Goal: Answer question/provide support

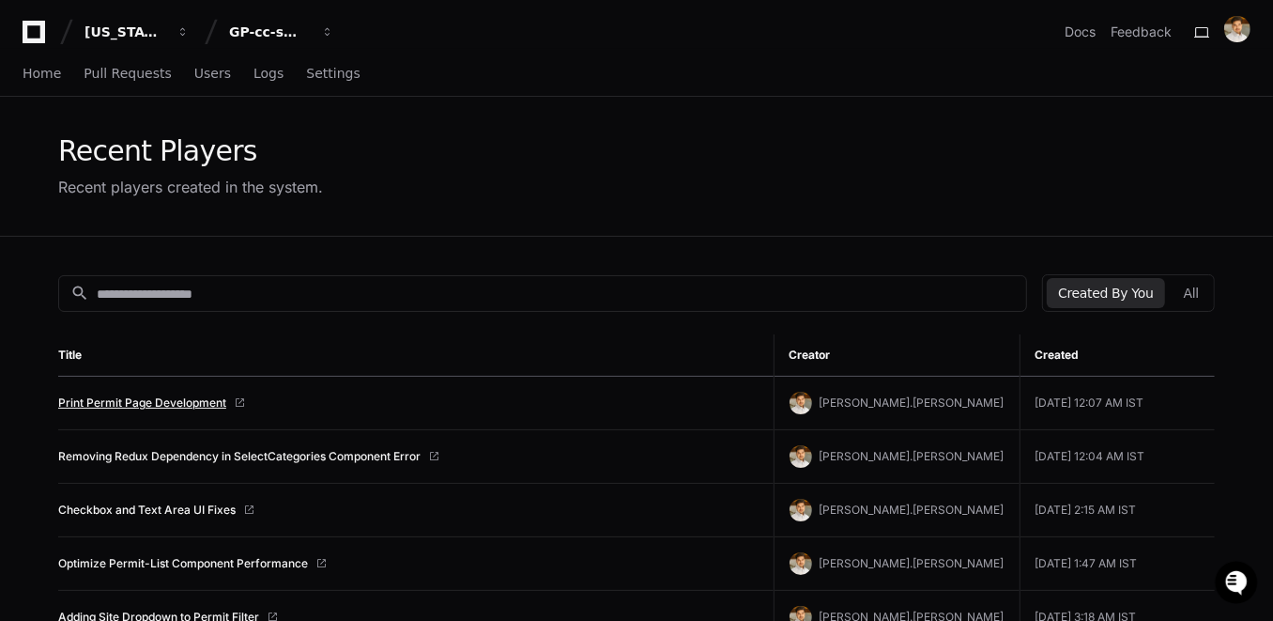
click at [173, 399] on link "Print Permit Page Development" at bounding box center [142, 402] width 168 height 15
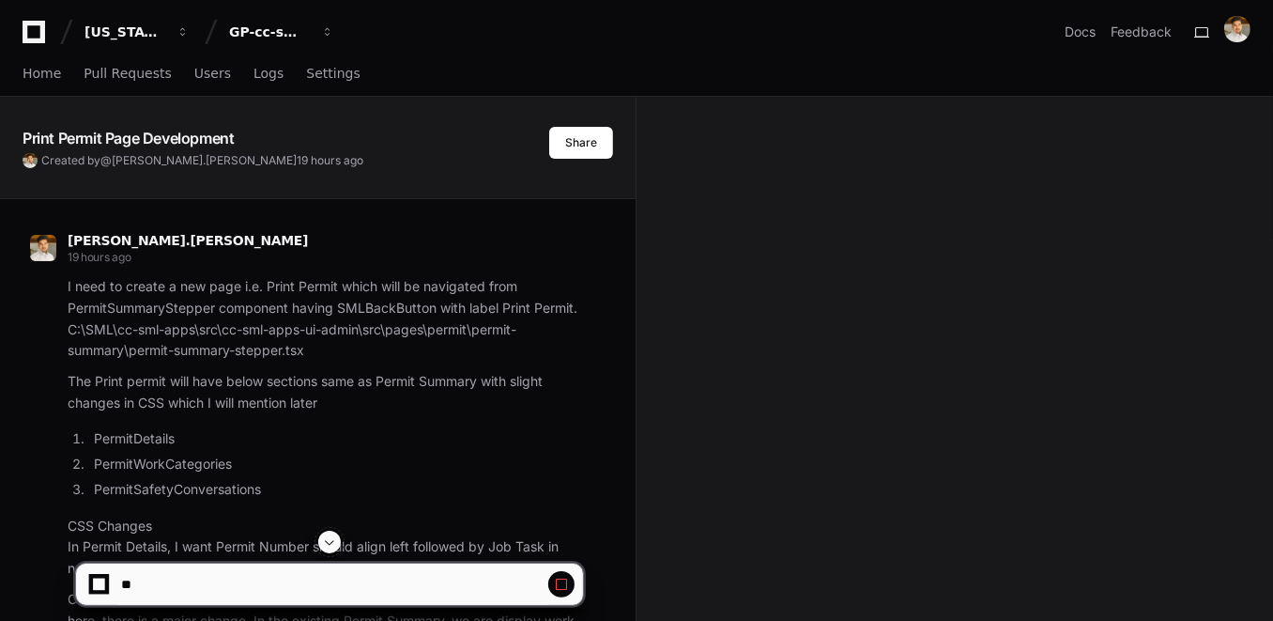
click at [339, 547] on button at bounding box center [329, 542] width 23 height 23
click at [337, 544] on span at bounding box center [329, 541] width 15 height 15
click at [335, 544] on span at bounding box center [329, 541] width 15 height 15
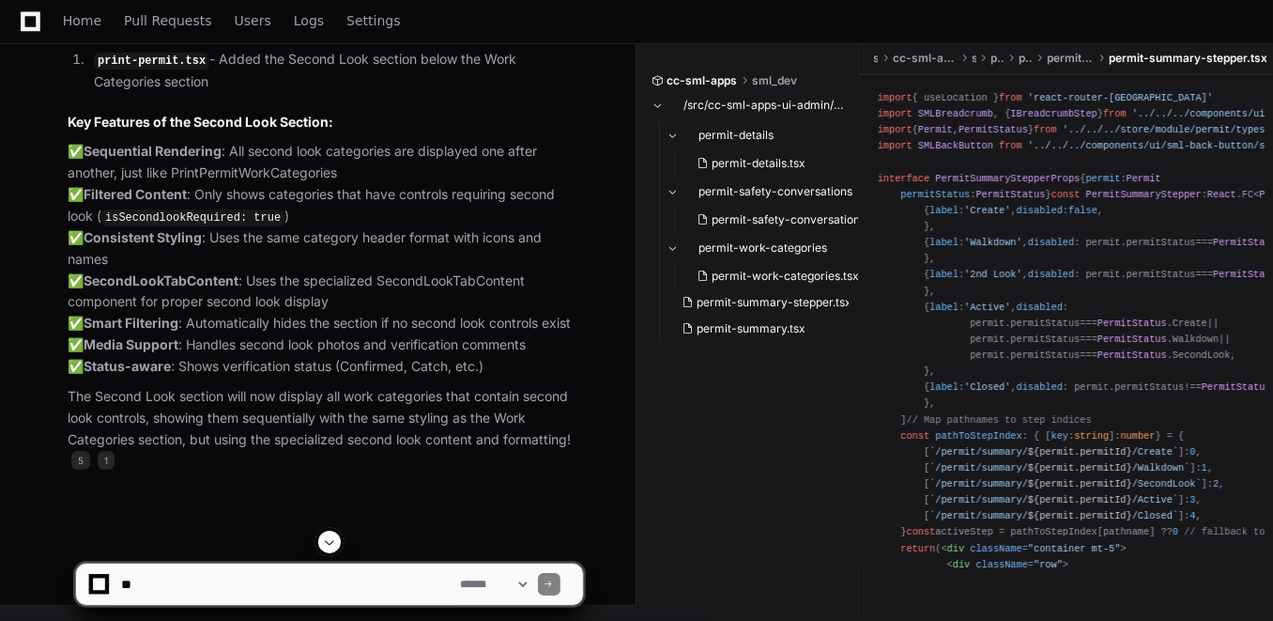
scroll to position [35697, 0]
click at [335, 544] on app-app-chat-input "**********" at bounding box center [329, 568] width 509 height 75
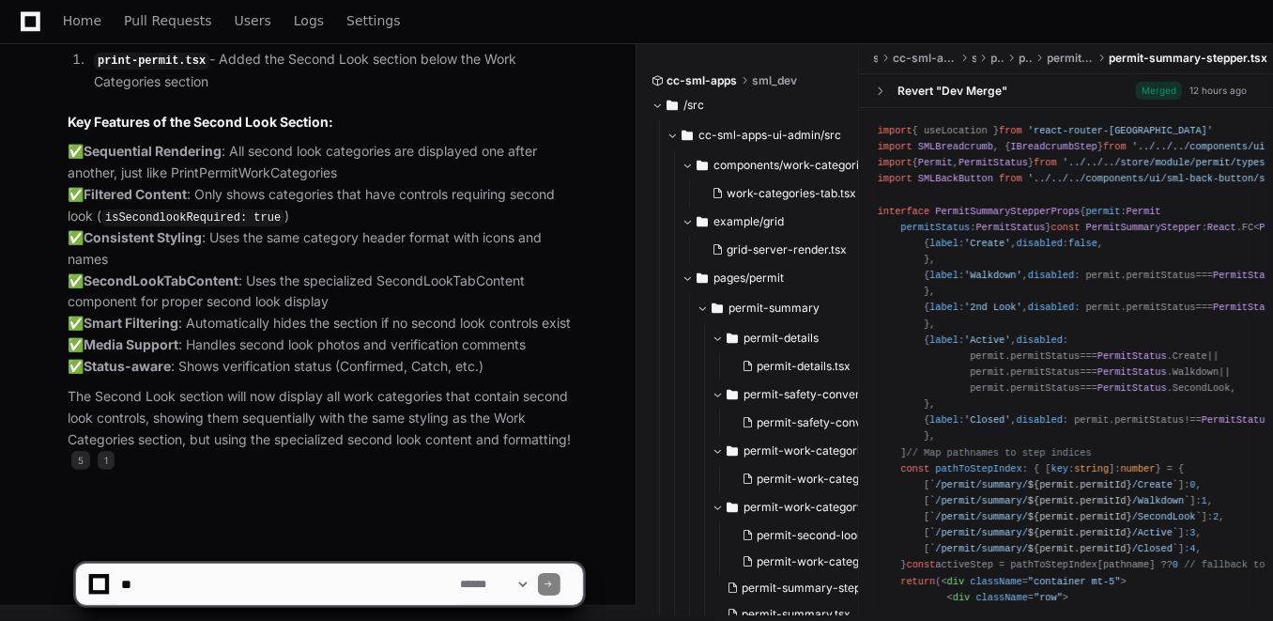
click at [229, 579] on textarea at bounding box center [287, 583] width 340 height 41
paste textarea "**********"
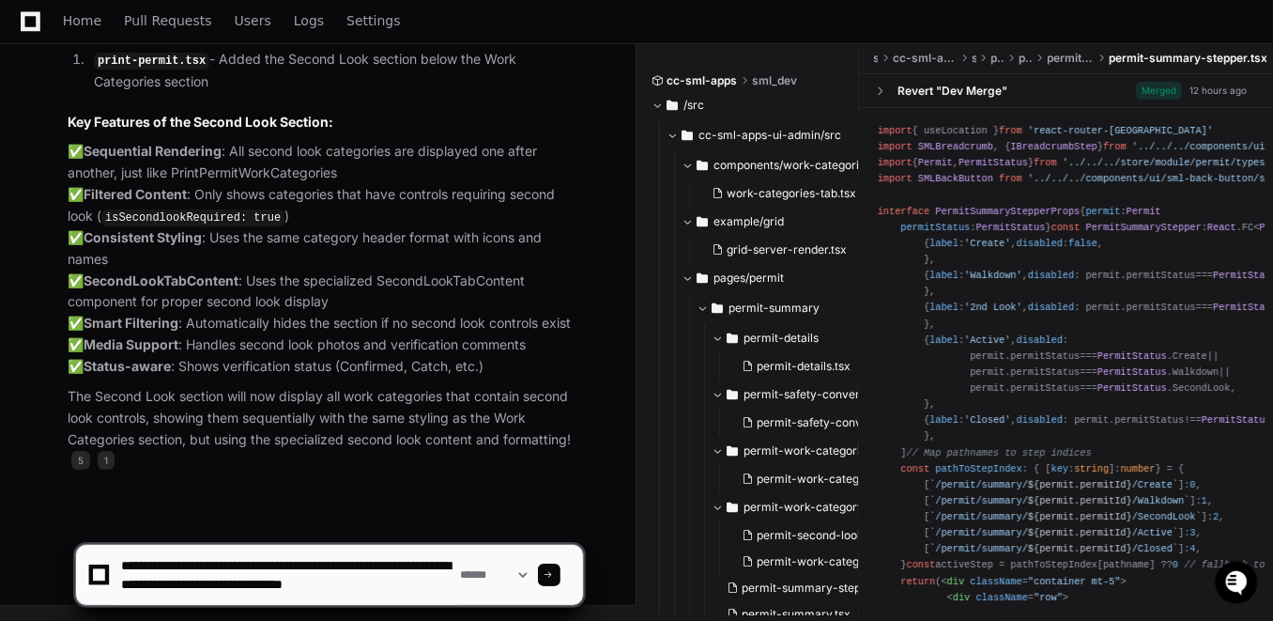
scroll to position [6, 0]
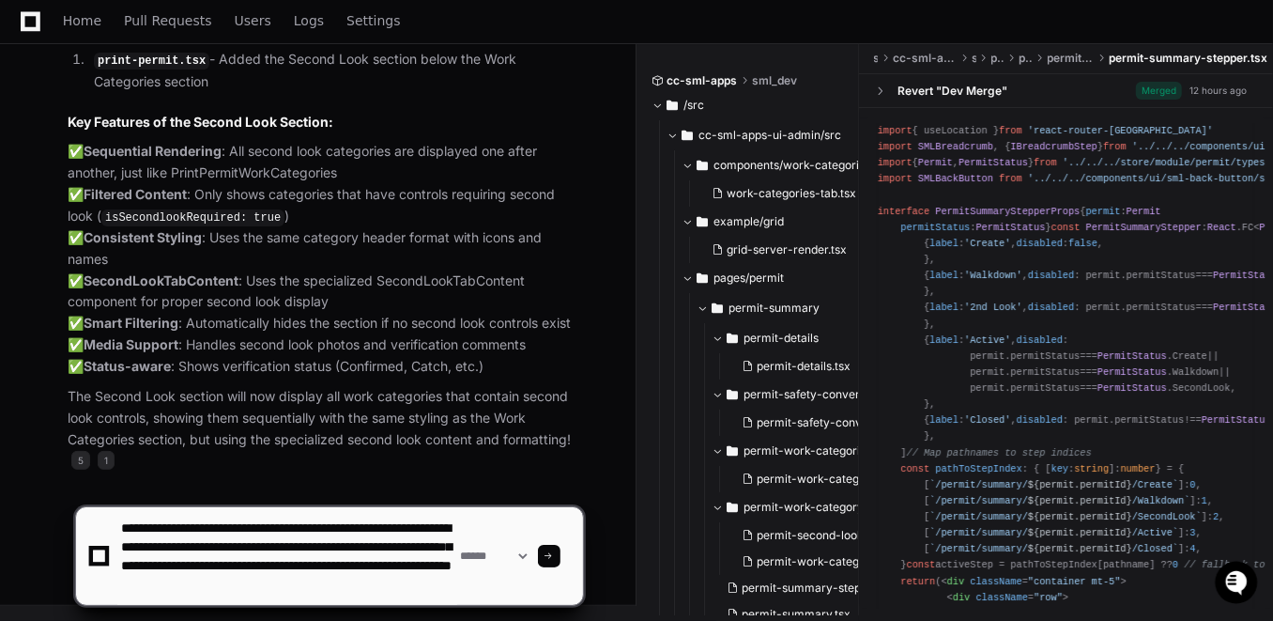
type textarea "**********"
click at [561, 550] on div at bounding box center [549, 556] width 23 height 23
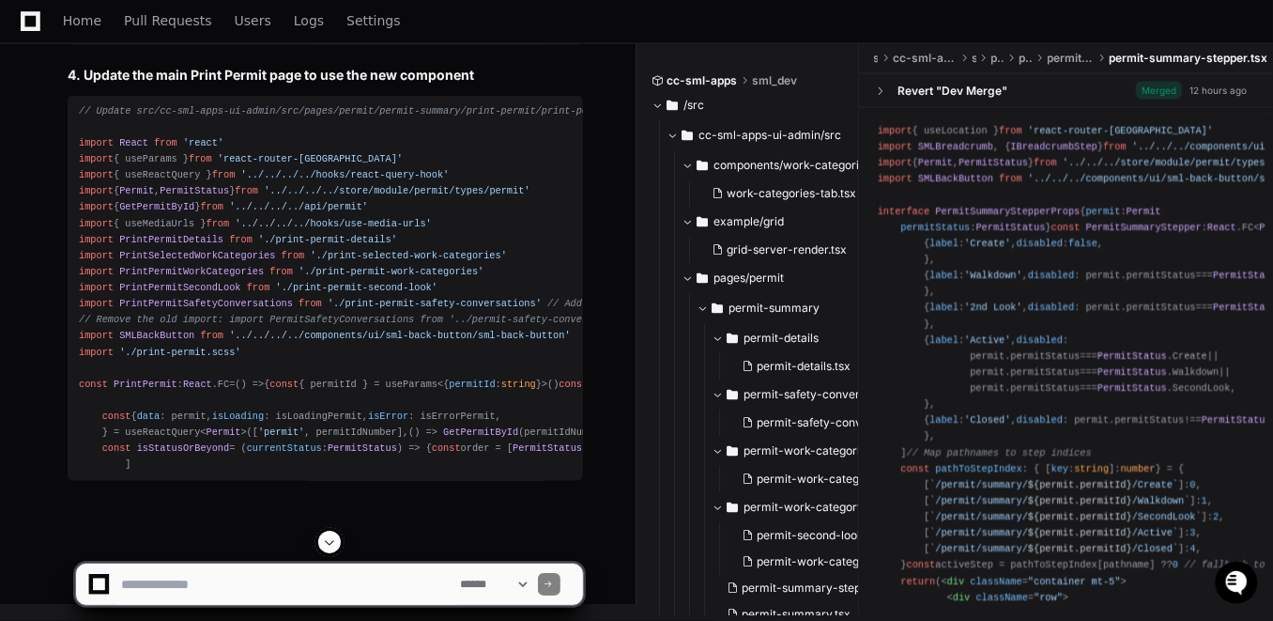
scroll to position [36596, 0]
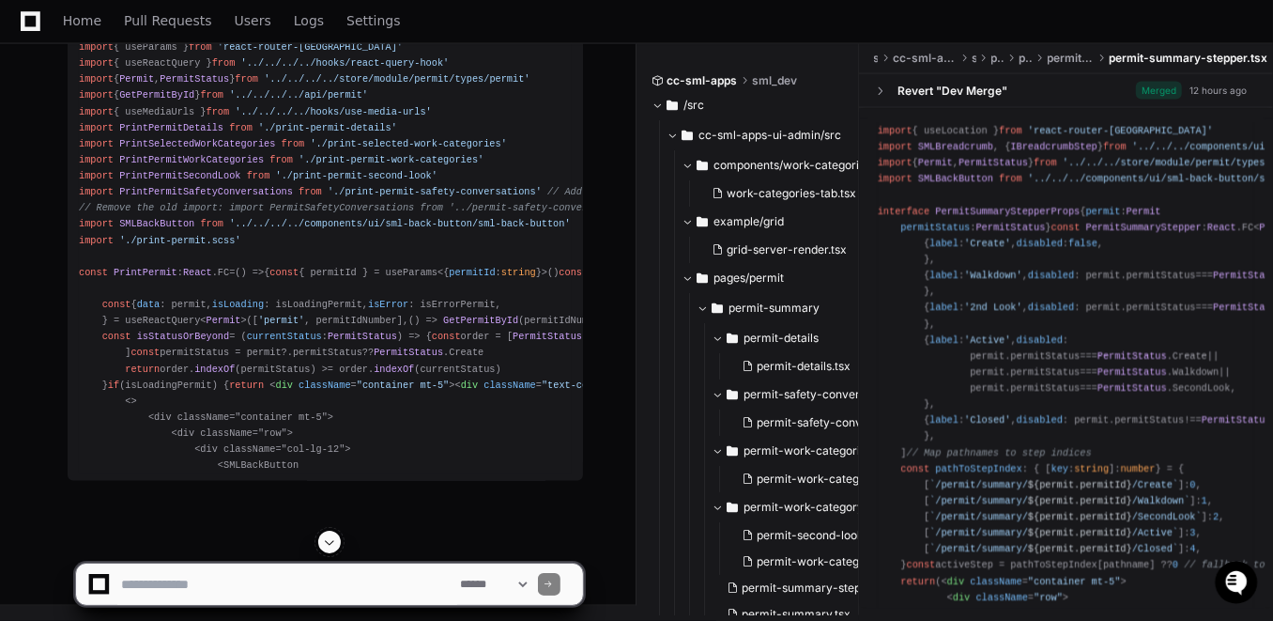
click at [329, 551] on button at bounding box center [329, 542] width 23 height 23
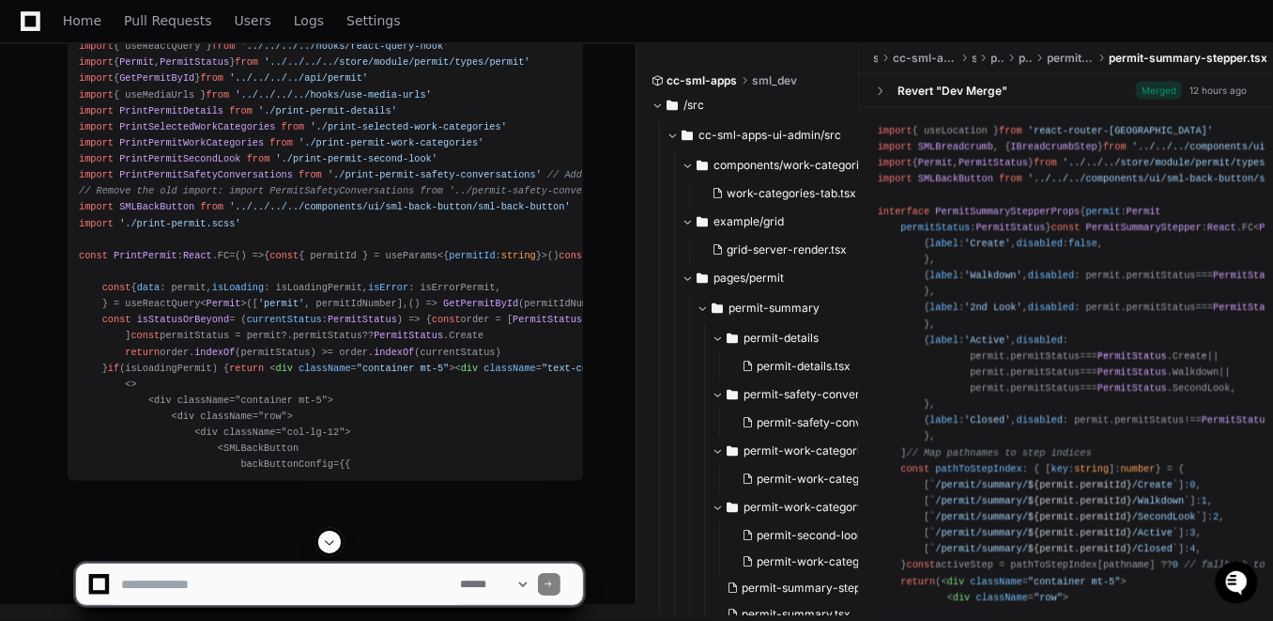
click at [329, 548] on span at bounding box center [329, 541] width 15 height 15
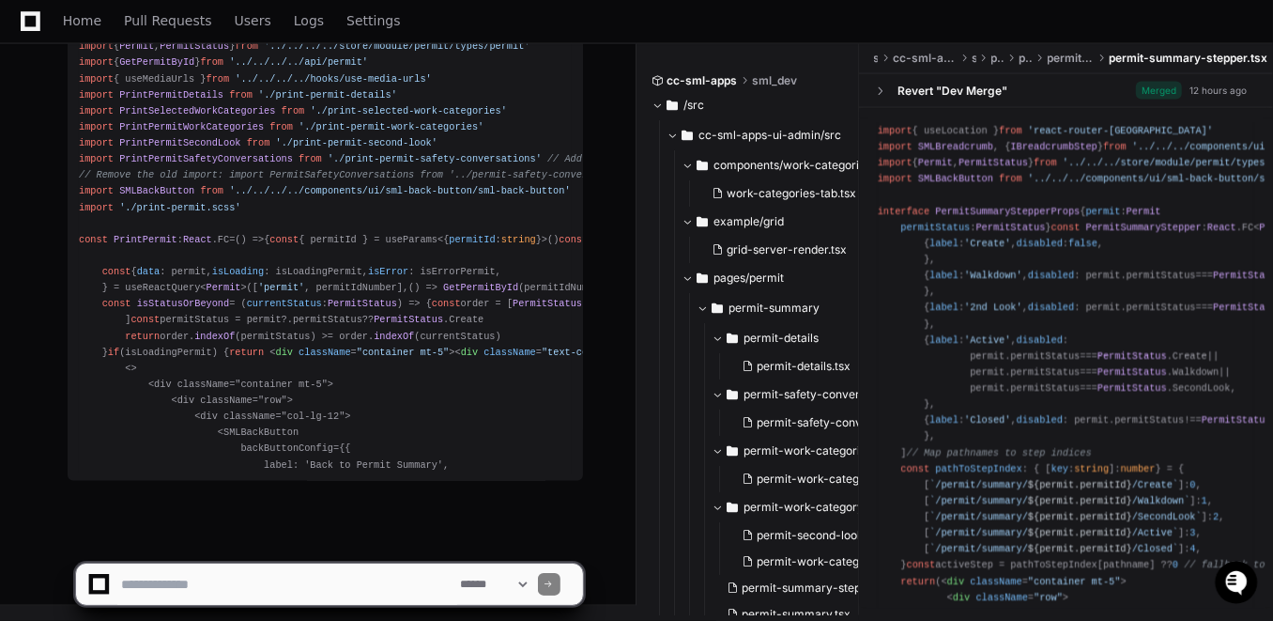
scroll to position [39468, 0]
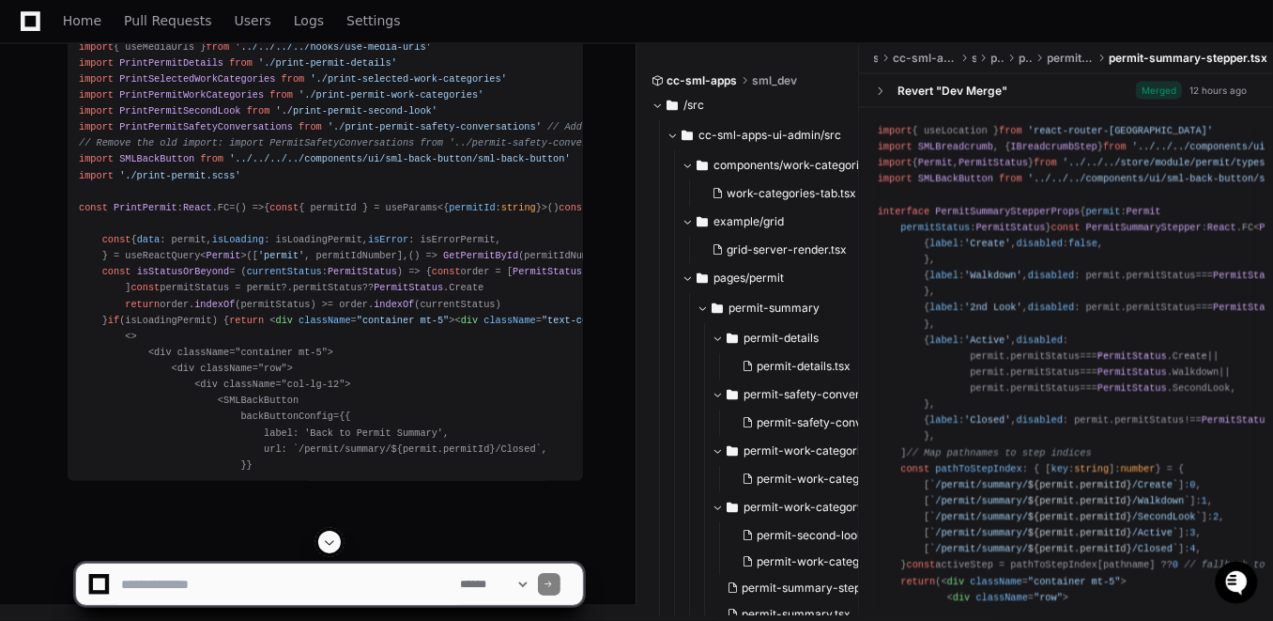
click at [329, 543] on span at bounding box center [329, 541] width 15 height 15
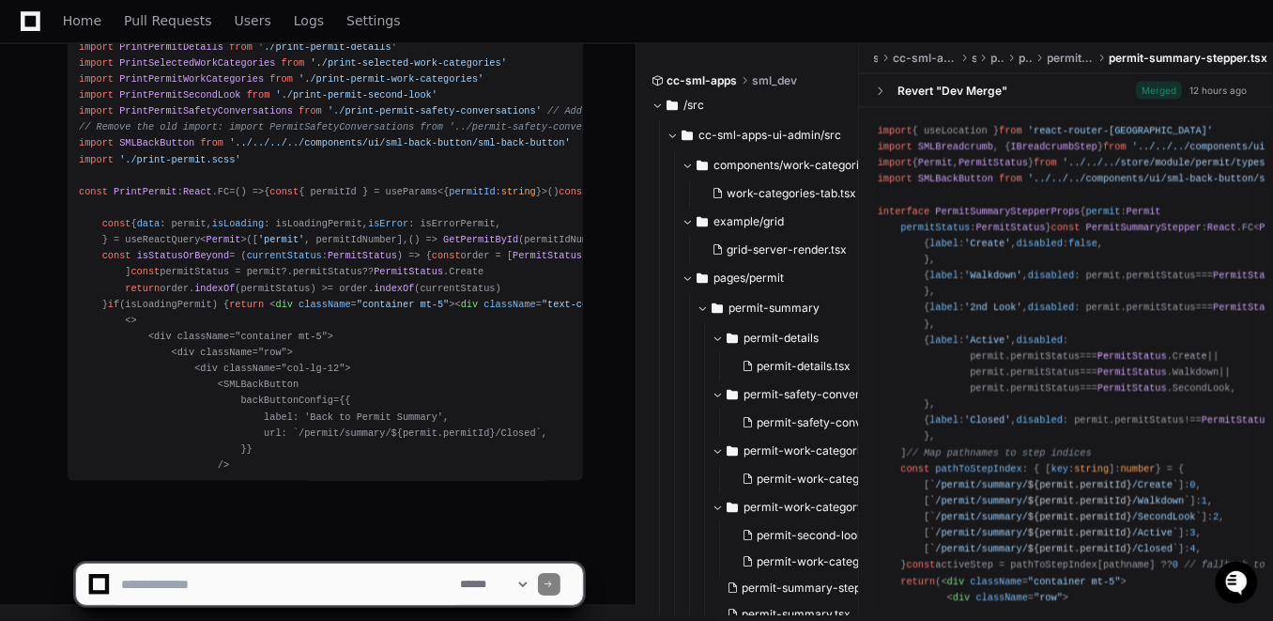
scroll to position [39517, 0]
click at [329, 543] on app-app-chat-input "**********" at bounding box center [329, 568] width 509 height 75
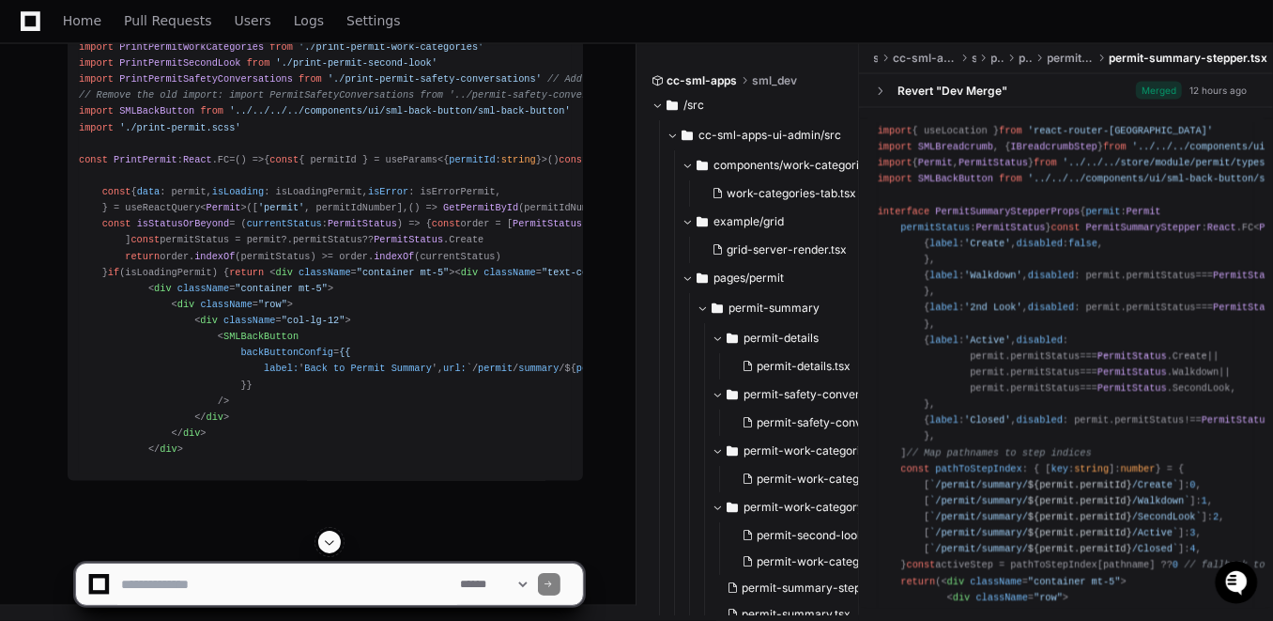
click at [331, 544] on span at bounding box center [329, 541] width 15 height 15
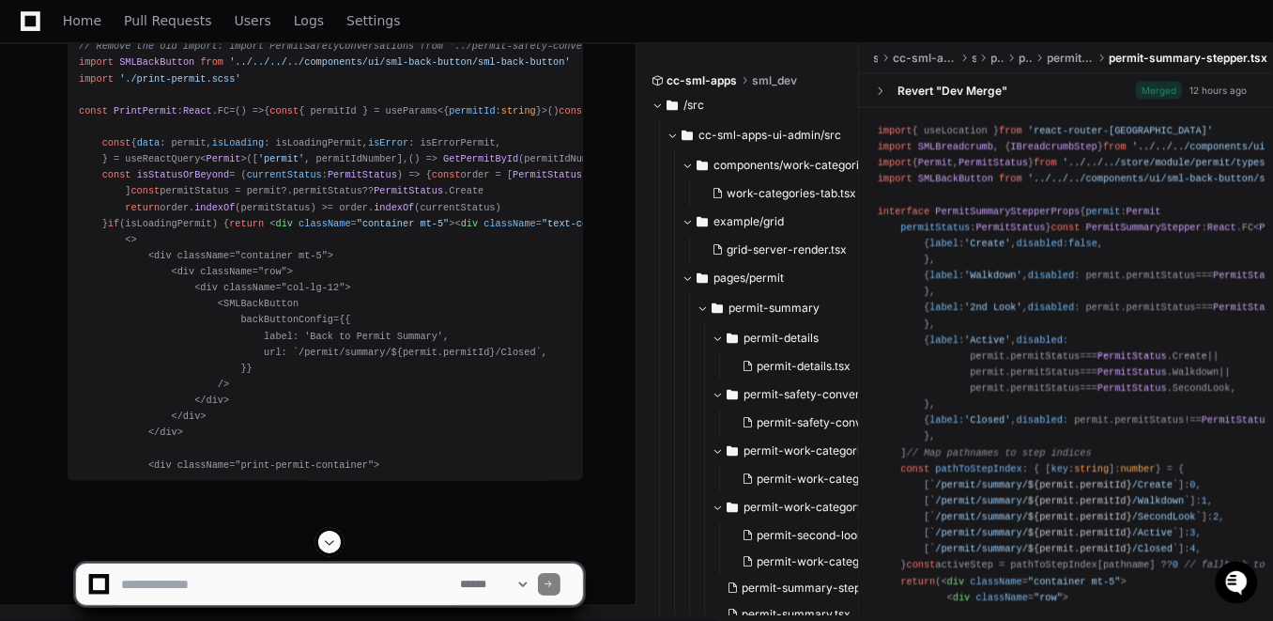
click at [331, 544] on span at bounding box center [329, 541] width 15 height 15
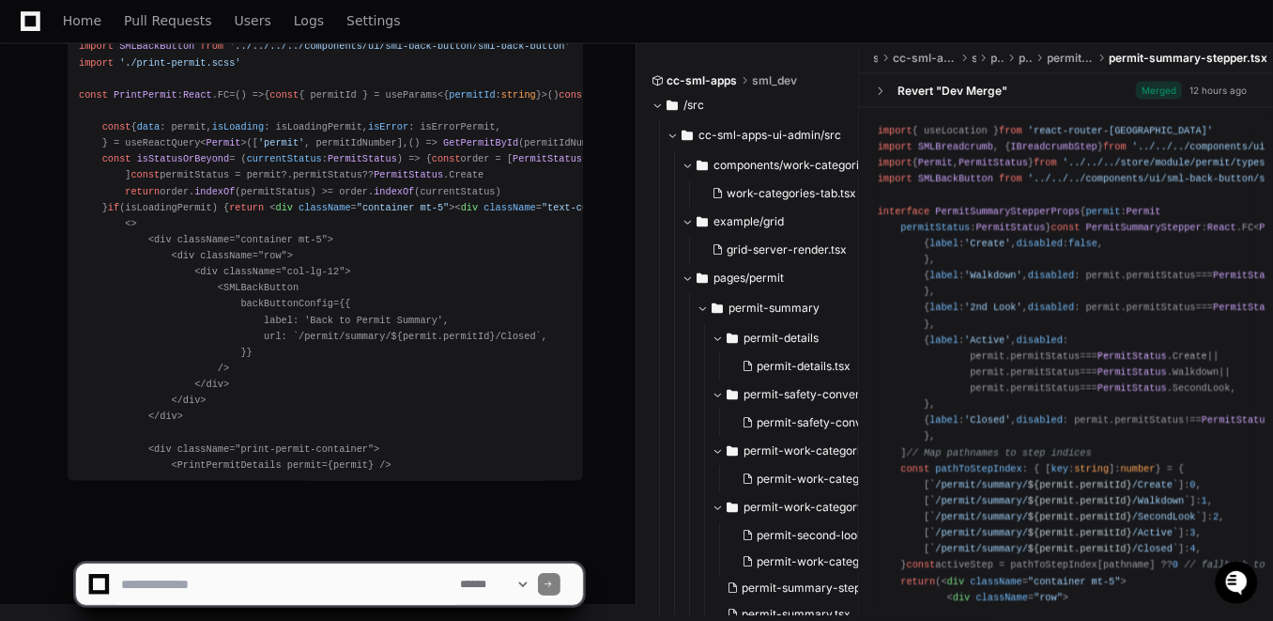
scroll to position [39614, 0]
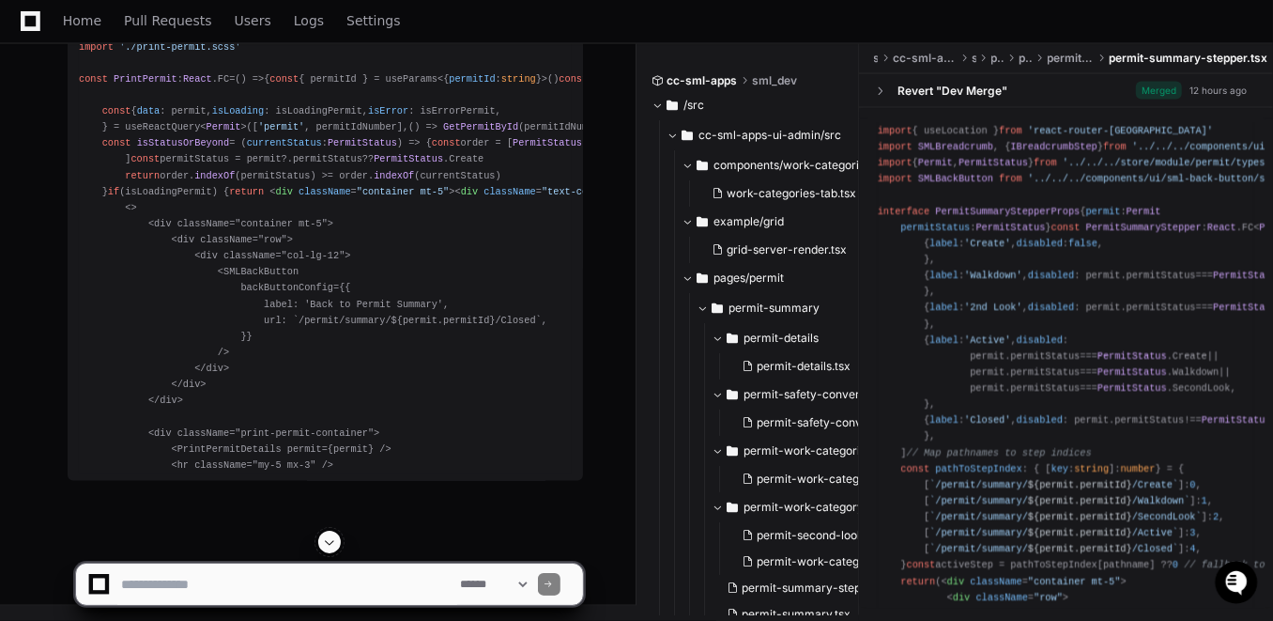
click at [328, 551] on button at bounding box center [329, 542] width 23 height 23
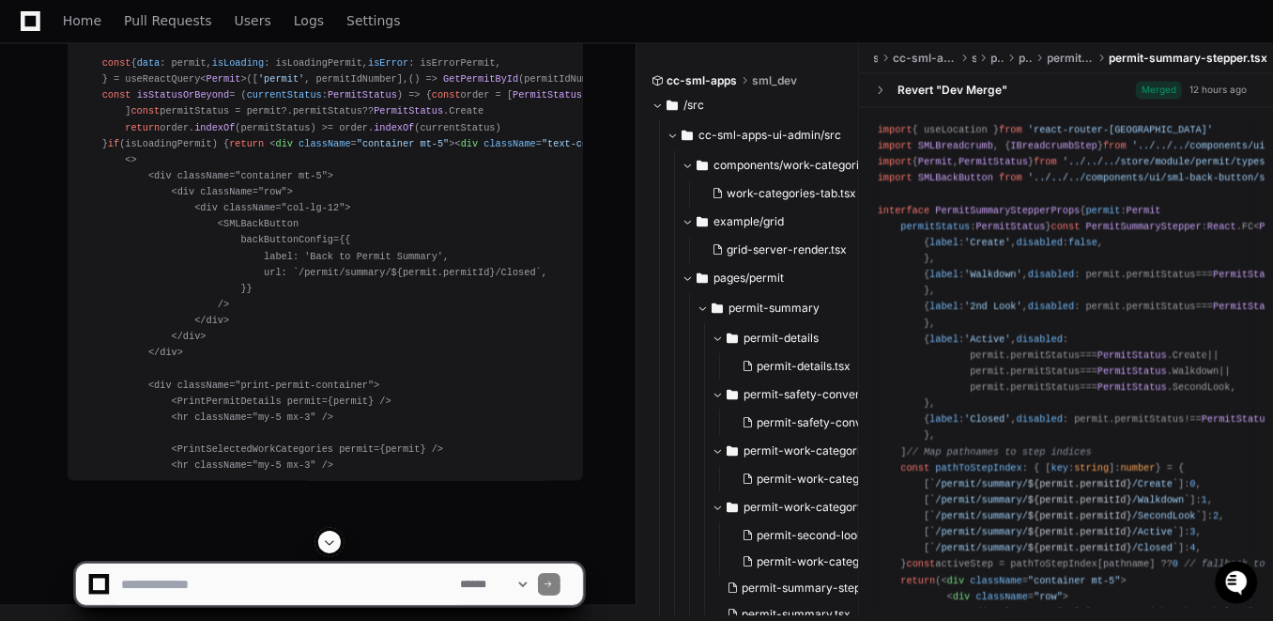
click at [323, 543] on span at bounding box center [329, 541] width 15 height 15
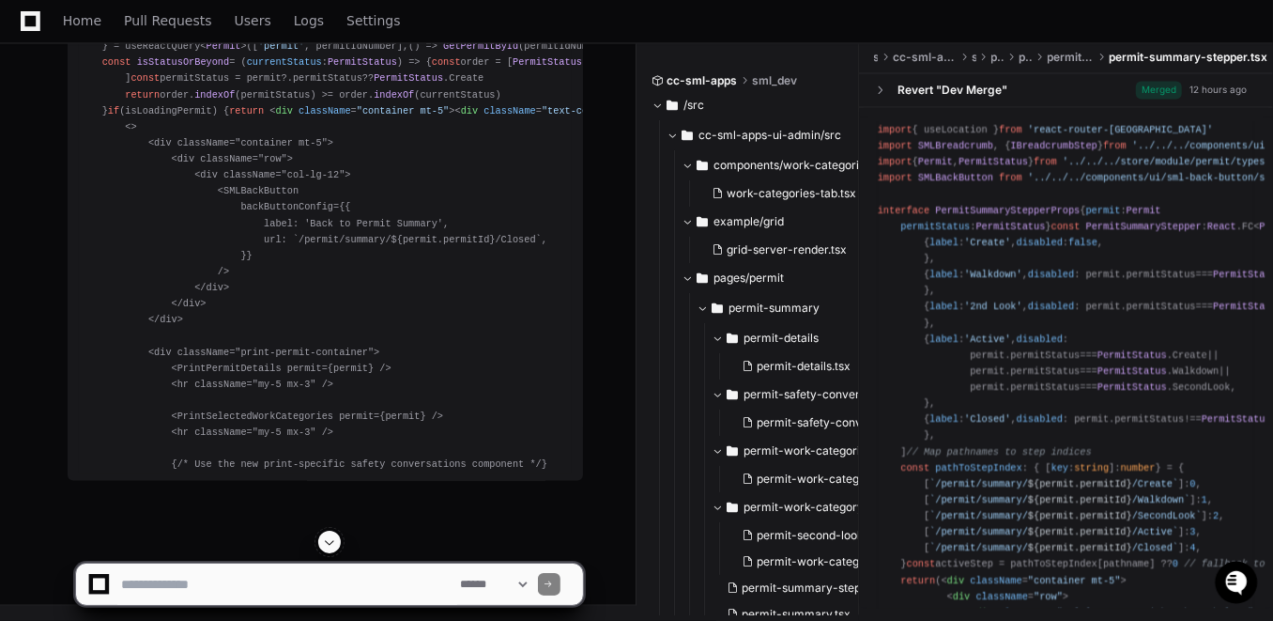
click at [325, 541] on span at bounding box center [329, 541] width 15 height 15
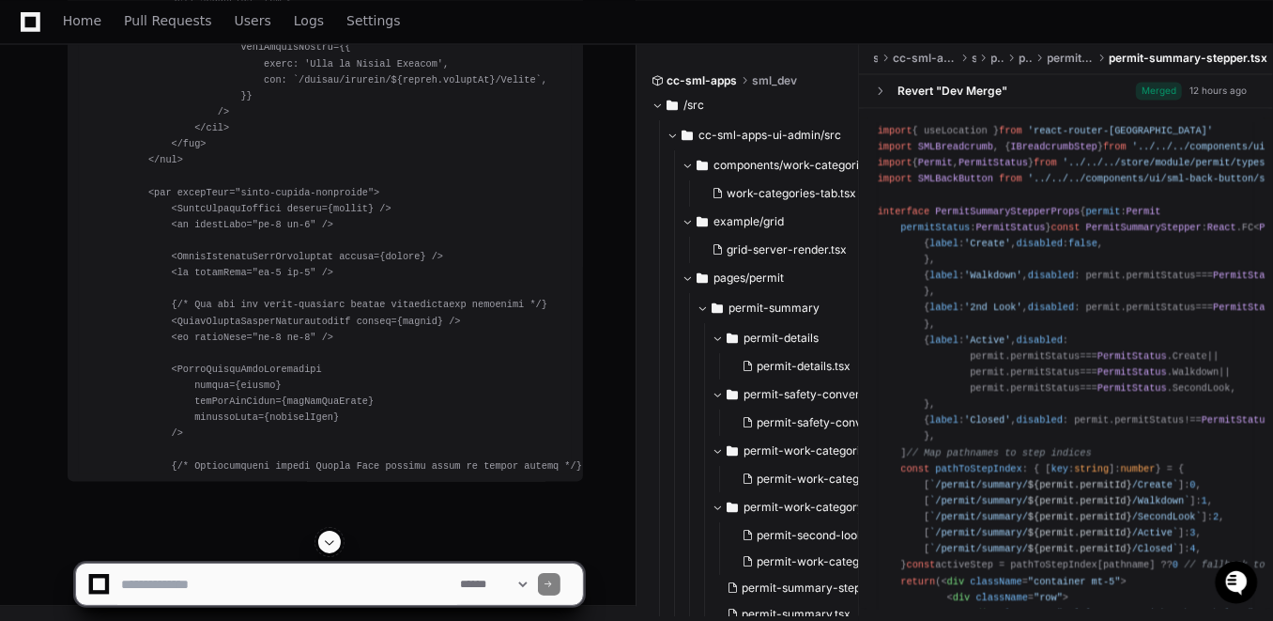
click at [332, 545] on span at bounding box center [329, 541] width 15 height 15
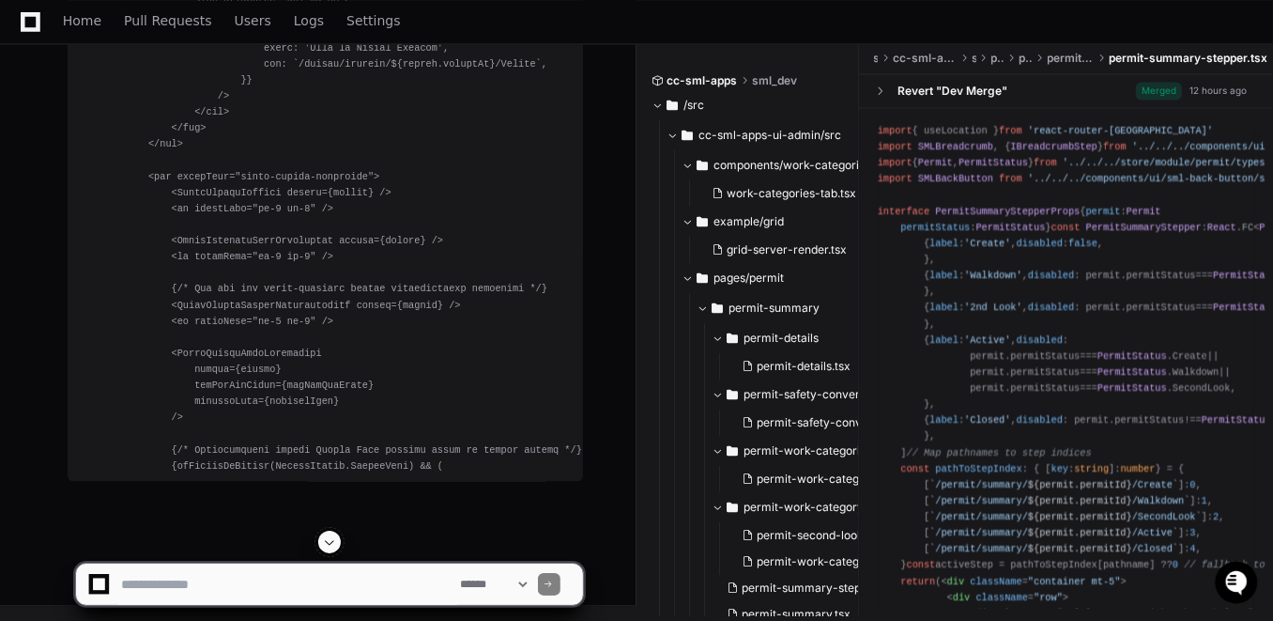
scroll to position [39871, 0]
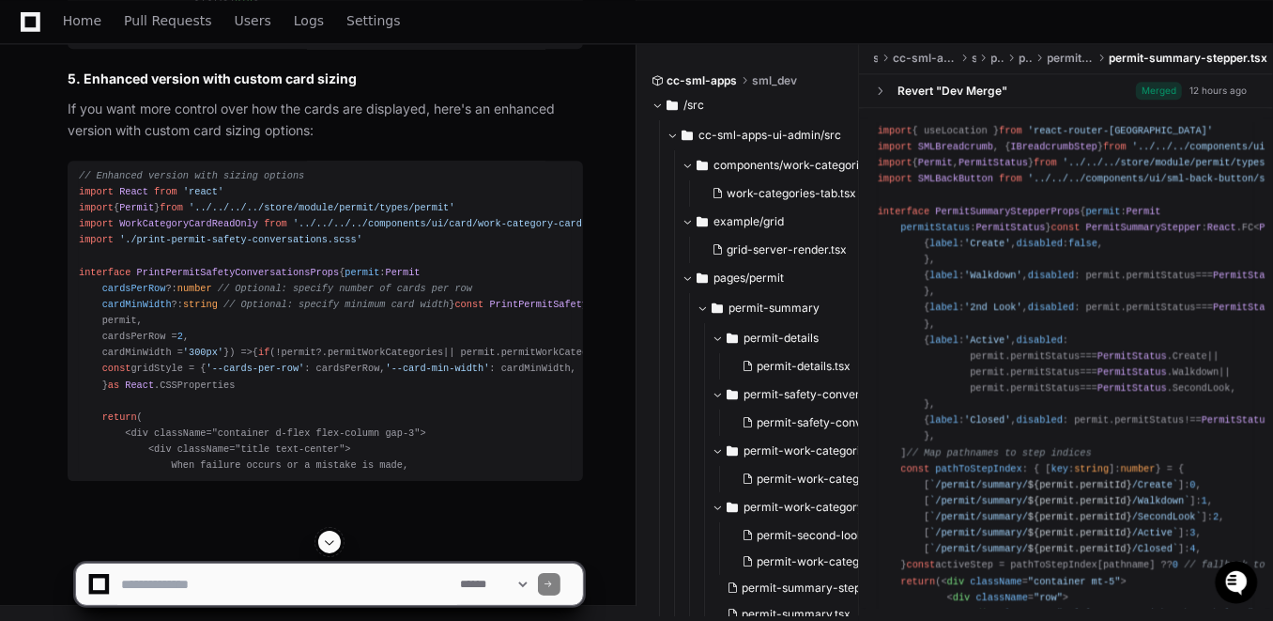
click at [333, 550] on button at bounding box center [329, 542] width 23 height 23
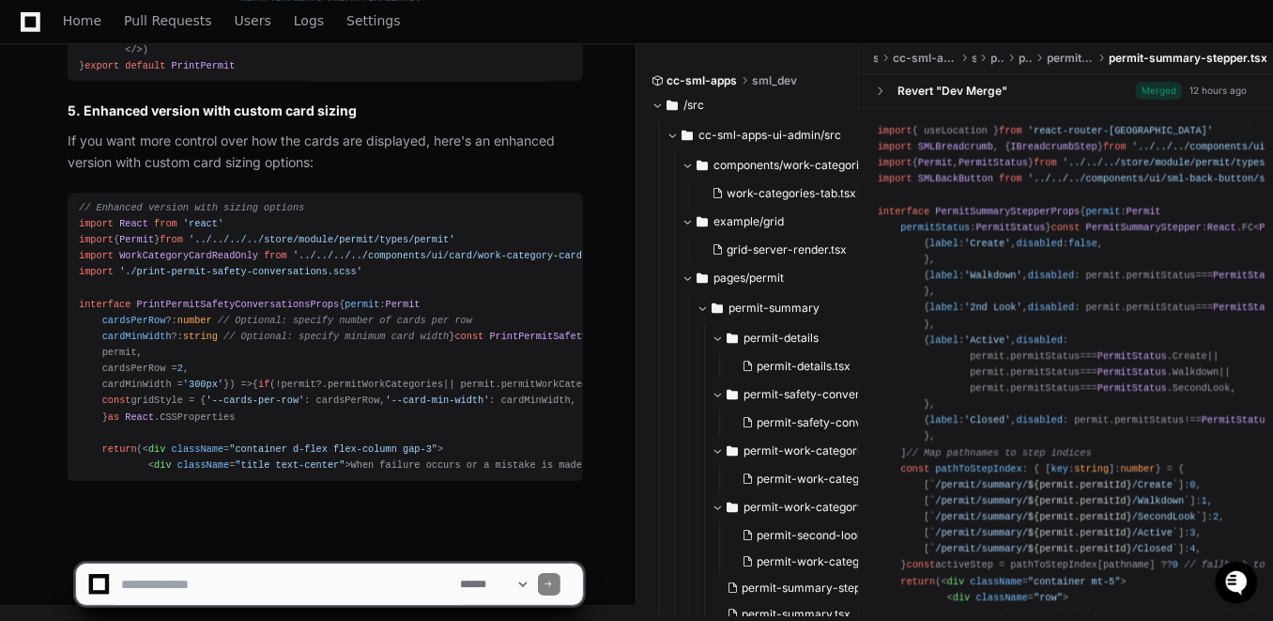
scroll to position [40754, 0]
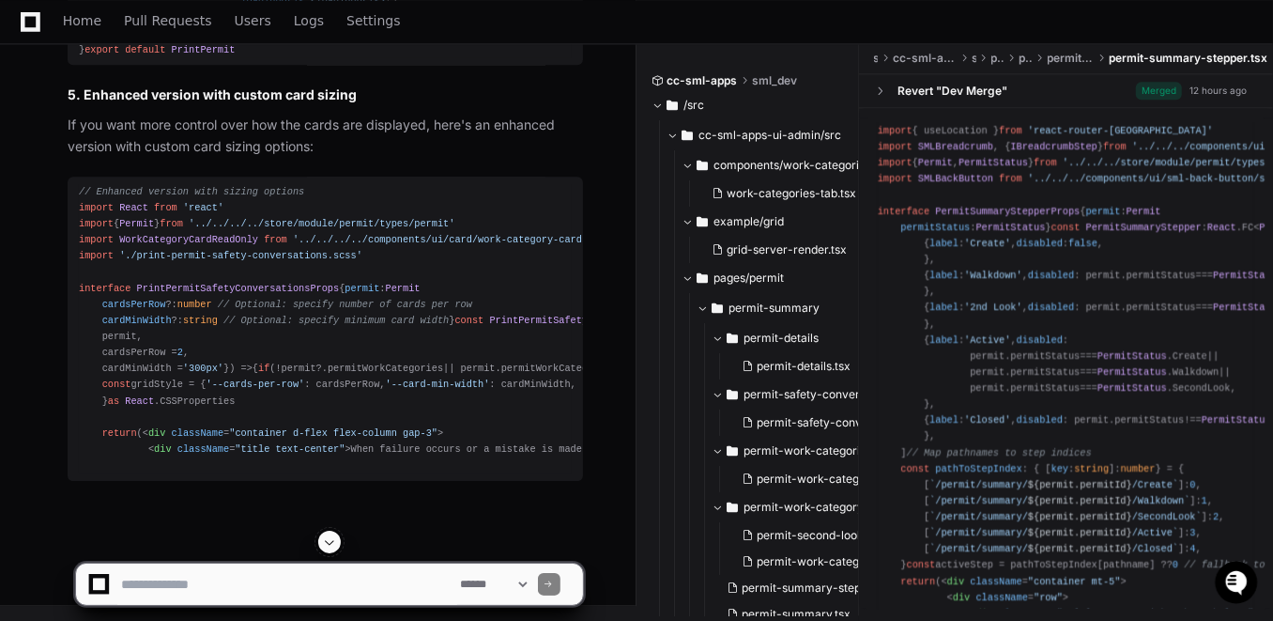
click at [331, 543] on span at bounding box center [329, 541] width 15 height 15
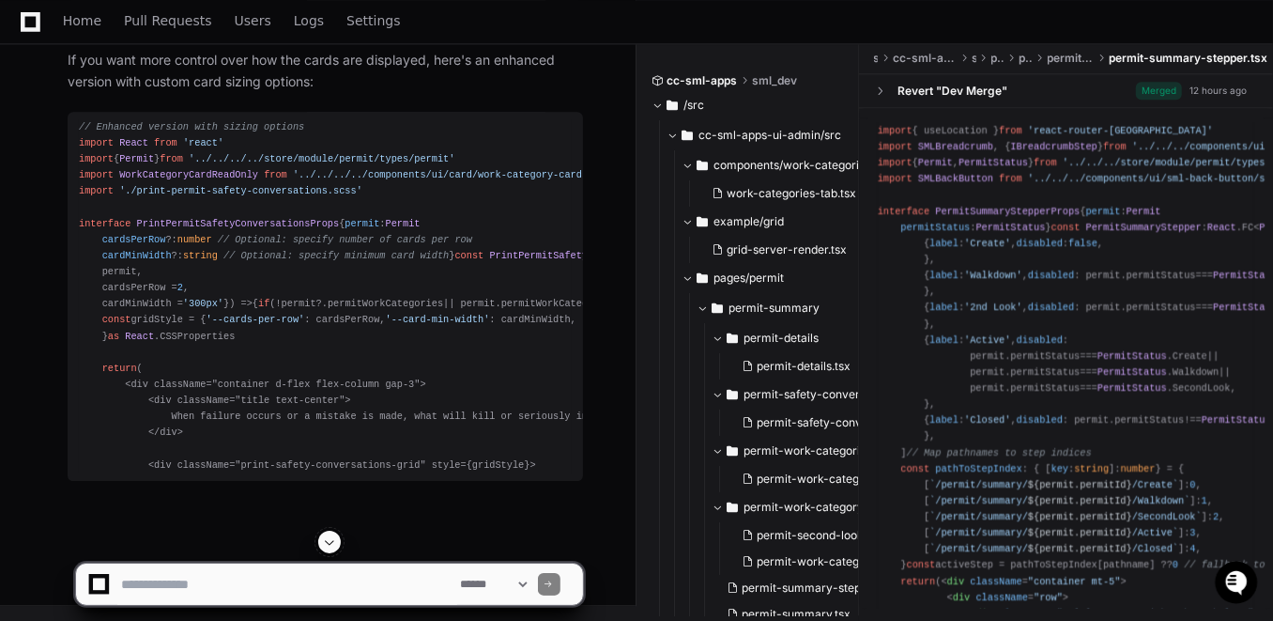
click at [331, 543] on span at bounding box center [329, 541] width 15 height 15
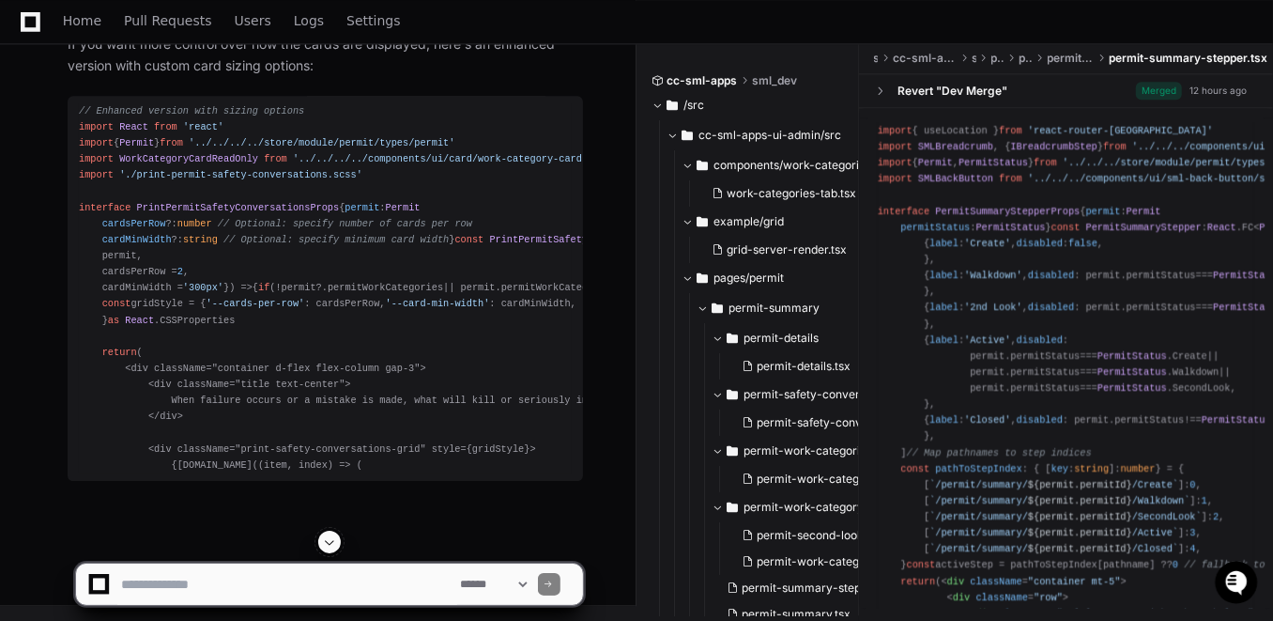
click at [329, 544] on span at bounding box center [329, 541] width 15 height 15
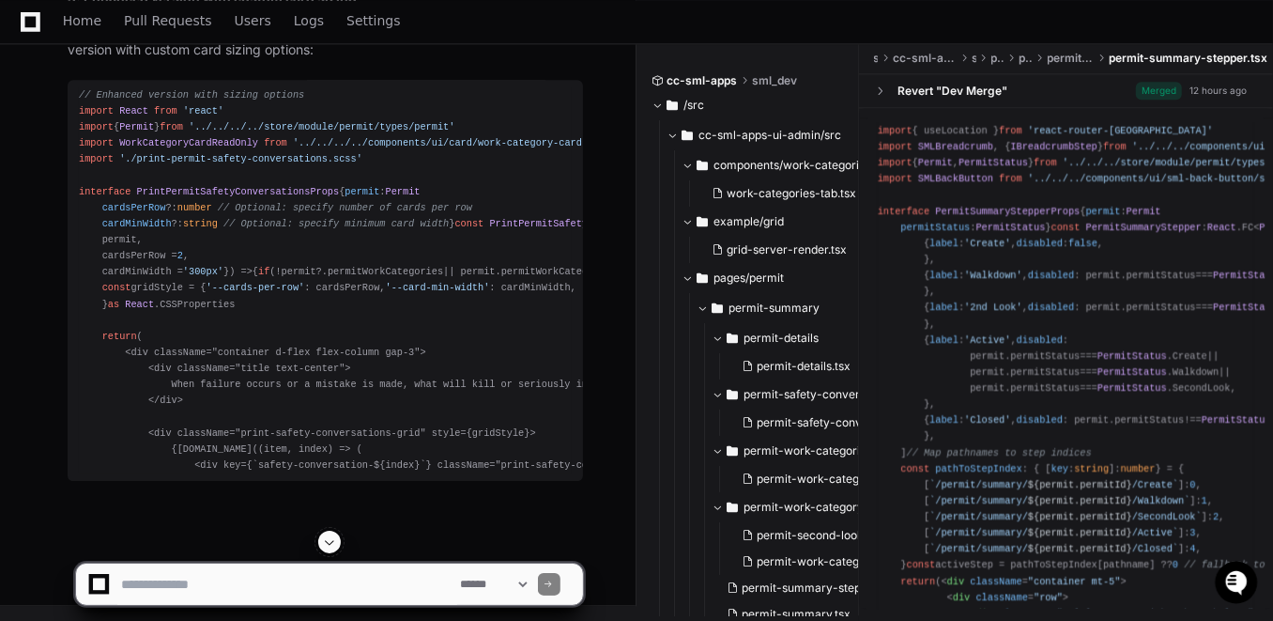
click at [329, 544] on span at bounding box center [329, 541] width 15 height 15
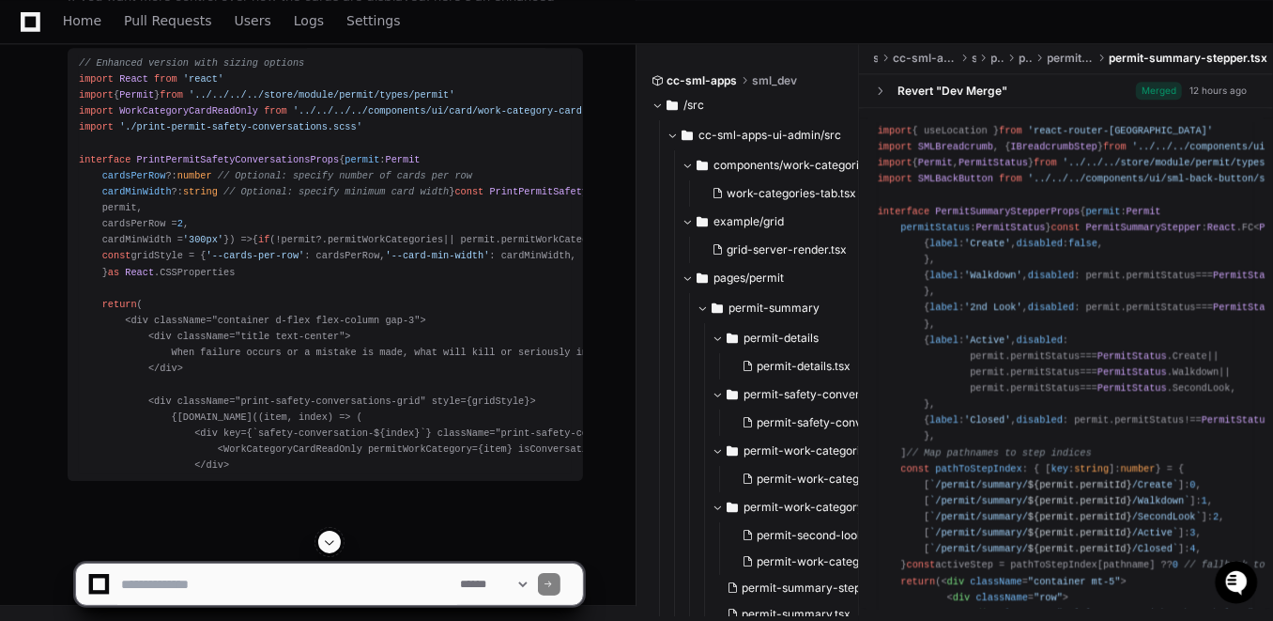
click at [327, 546] on span at bounding box center [329, 541] width 15 height 15
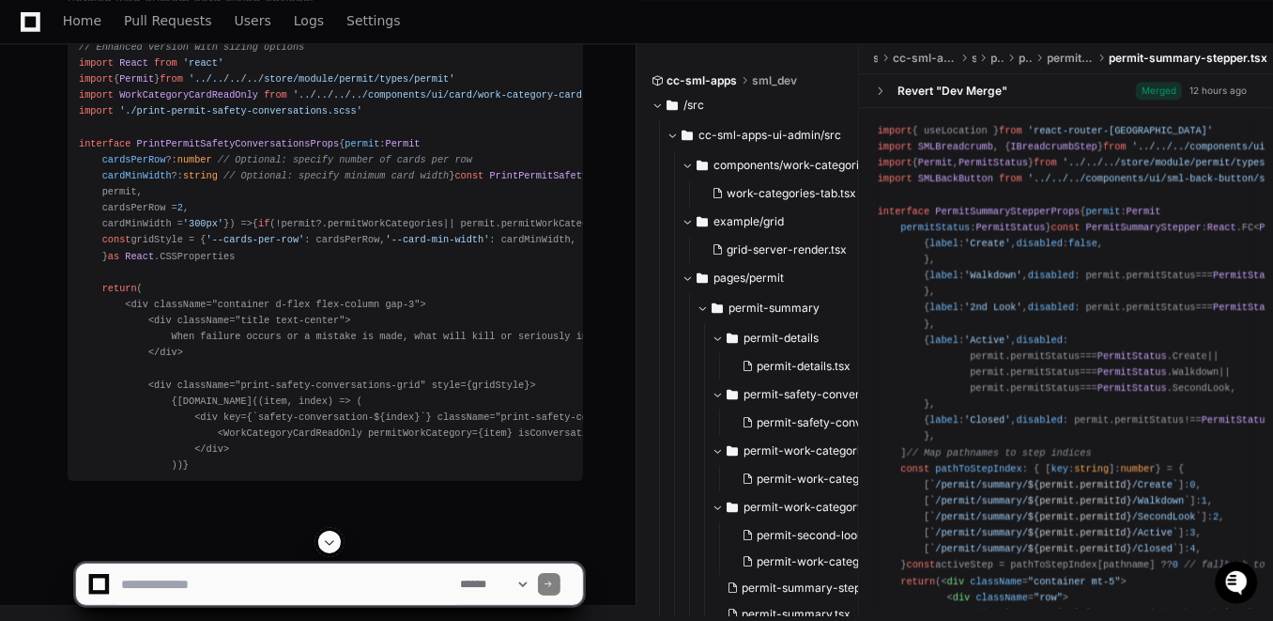
scroll to position [40867, 0]
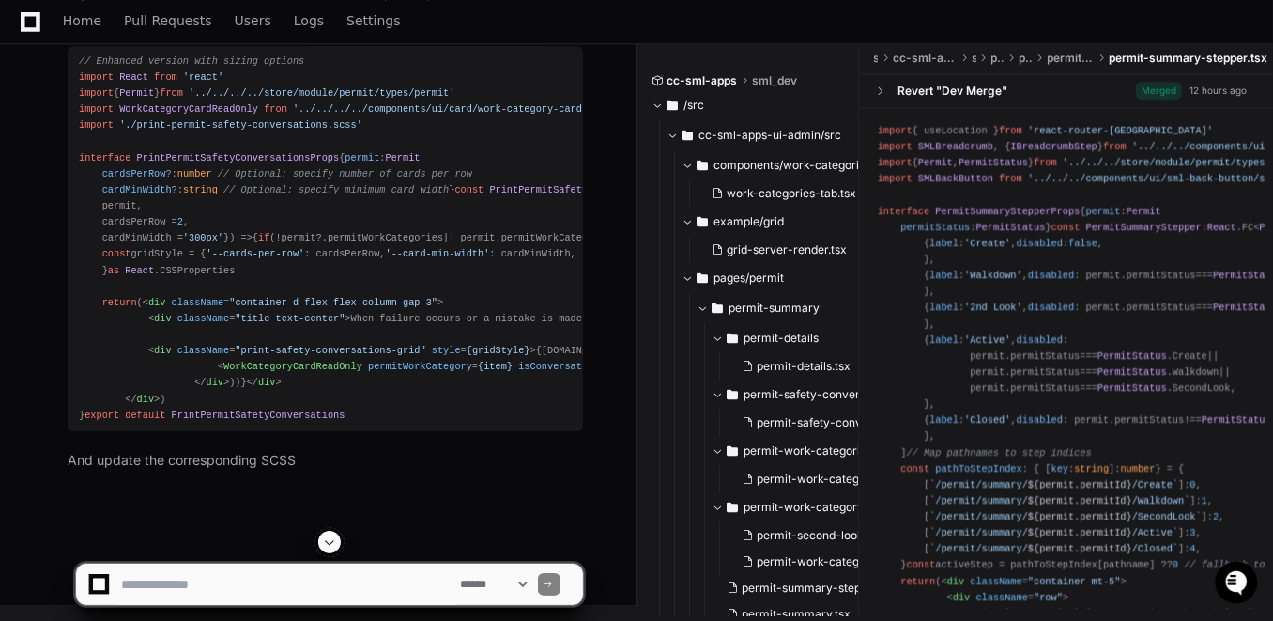
click at [328, 544] on span at bounding box center [329, 541] width 15 height 15
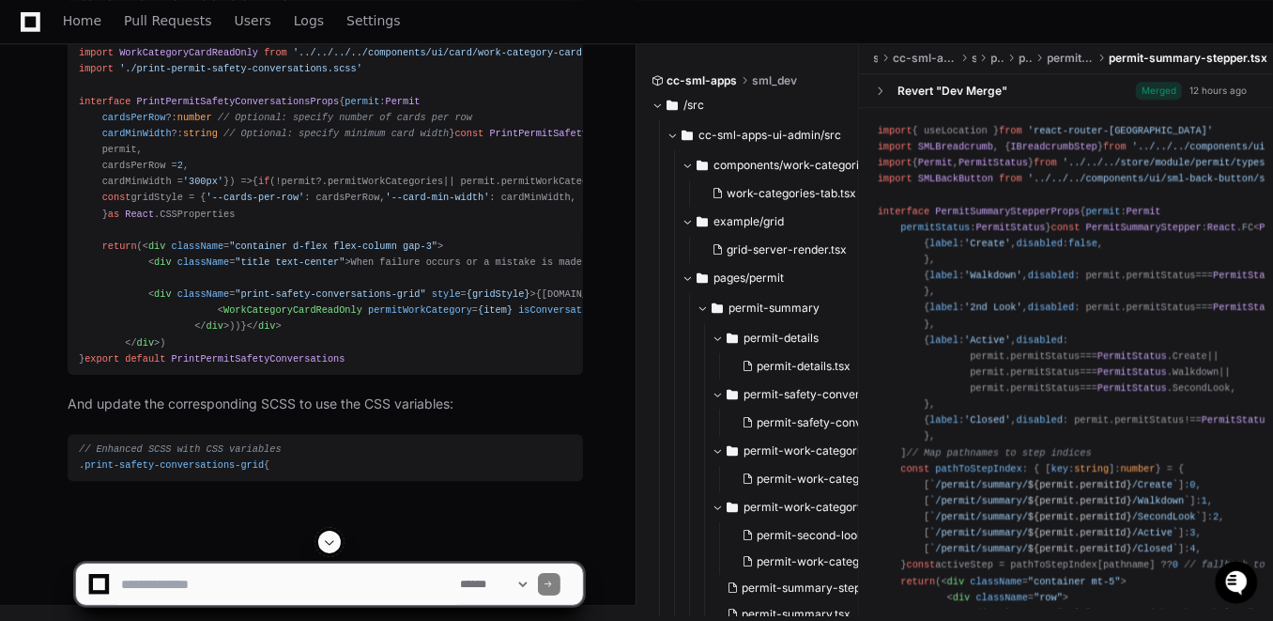
click at [328, 544] on span at bounding box center [329, 541] width 15 height 15
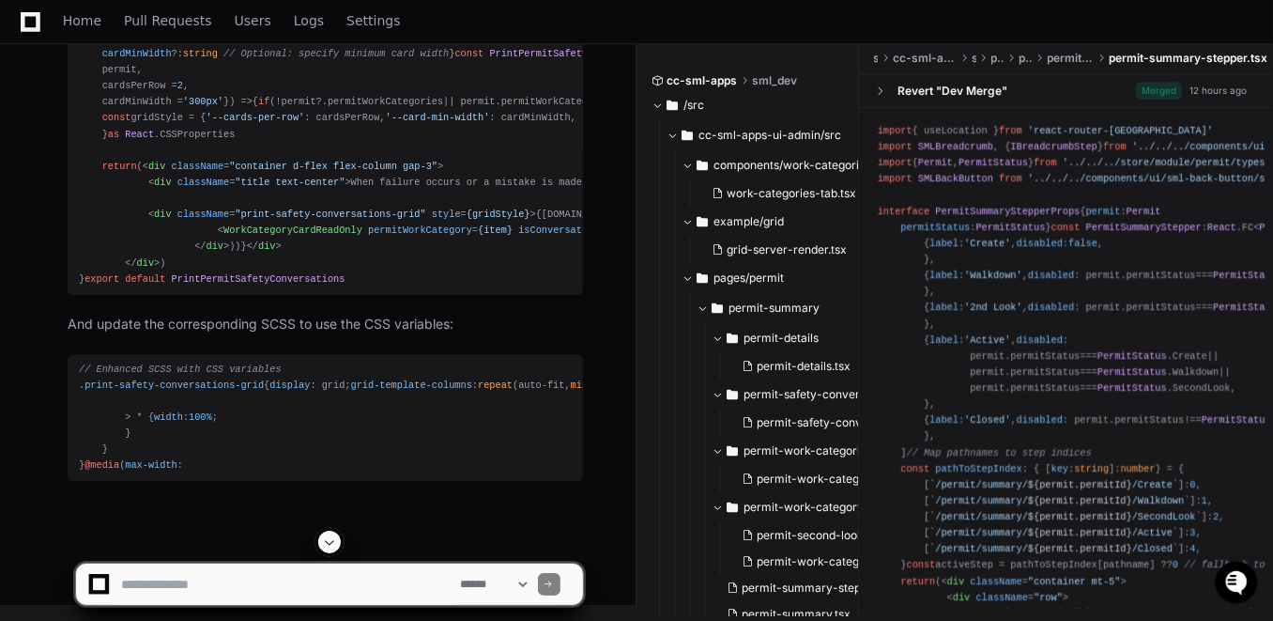
click at [328, 544] on span at bounding box center [329, 541] width 15 height 15
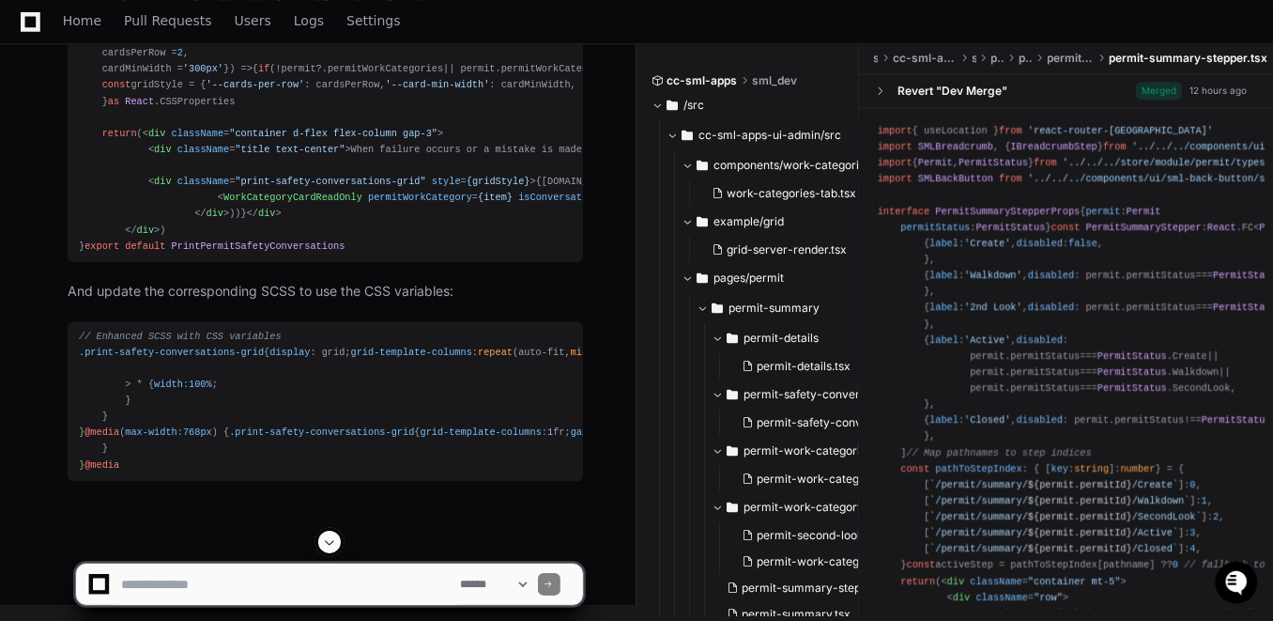
click at [328, 544] on span at bounding box center [329, 541] width 15 height 15
click at [325, 541] on span at bounding box center [329, 541] width 15 height 15
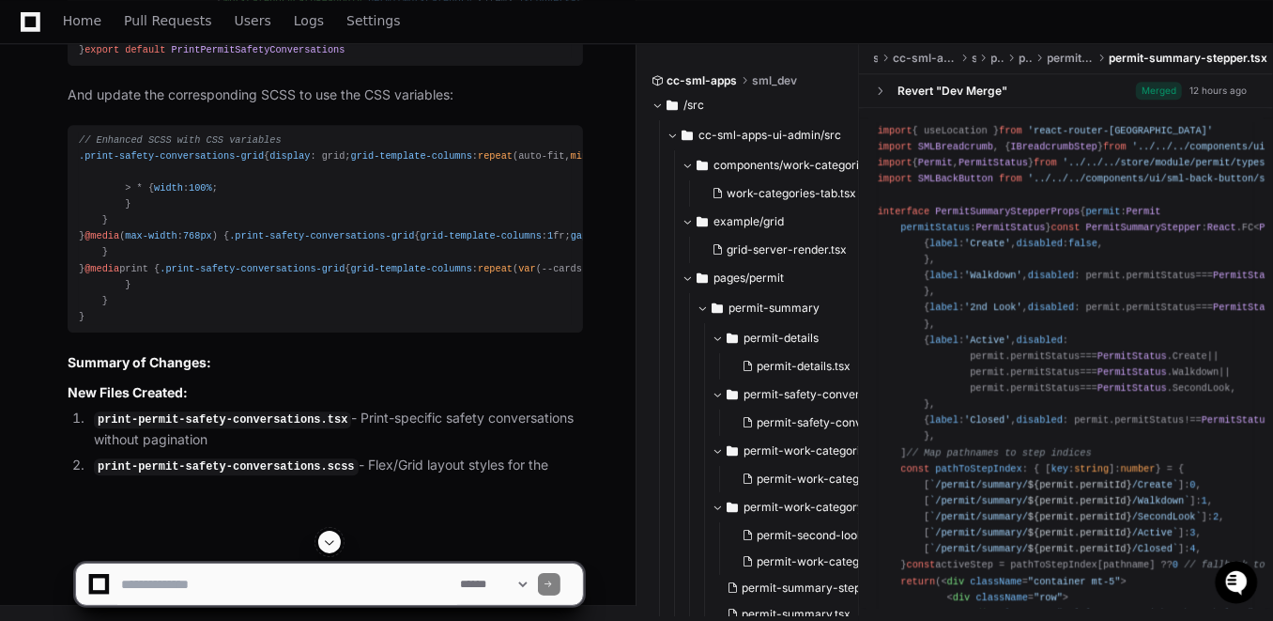
click at [330, 544] on span at bounding box center [329, 541] width 15 height 15
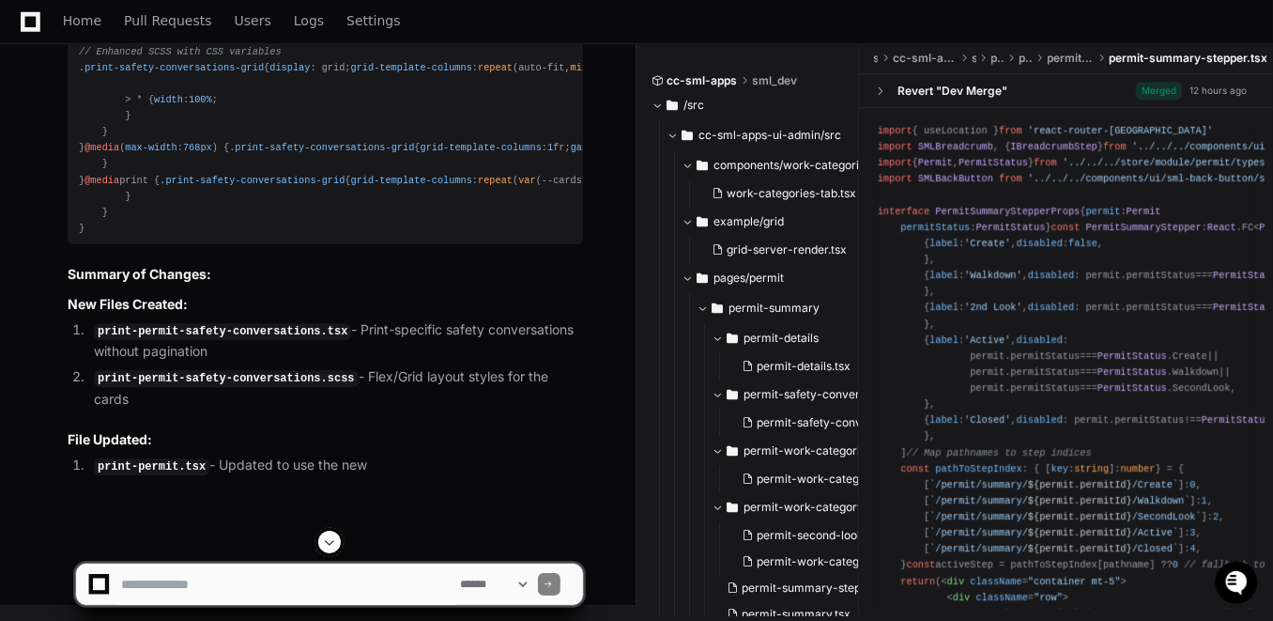
scroll to position [41813, 0]
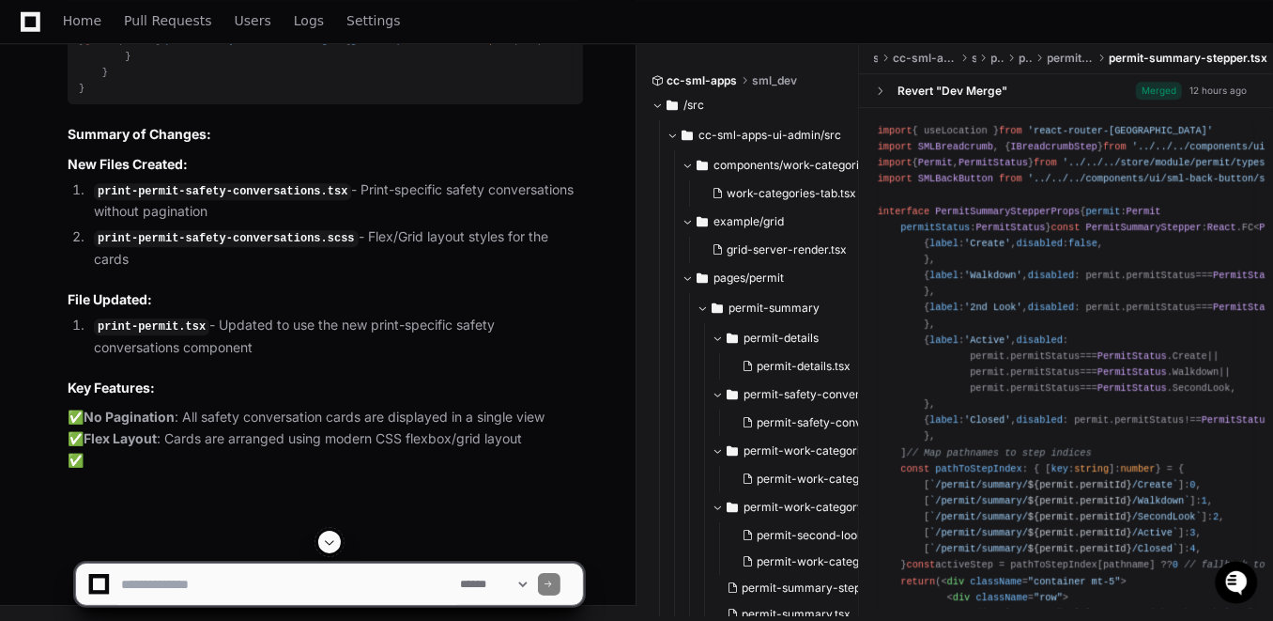
click at [321, 547] on button at bounding box center [329, 542] width 23 height 23
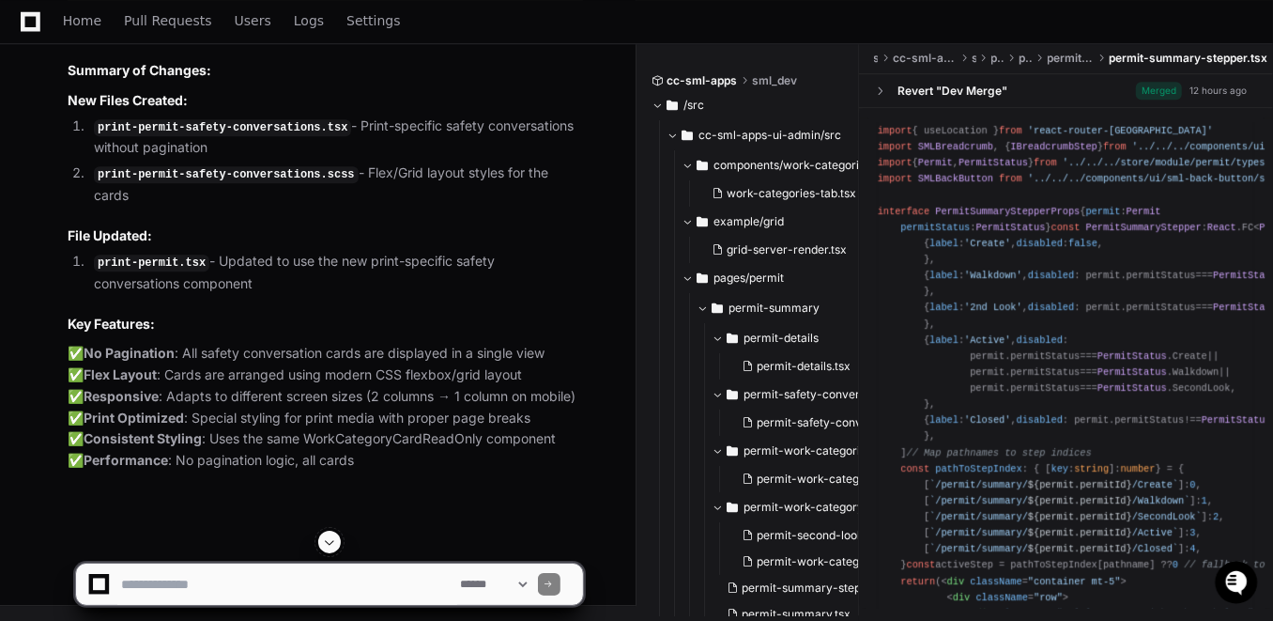
click at [331, 543] on span at bounding box center [329, 541] width 15 height 15
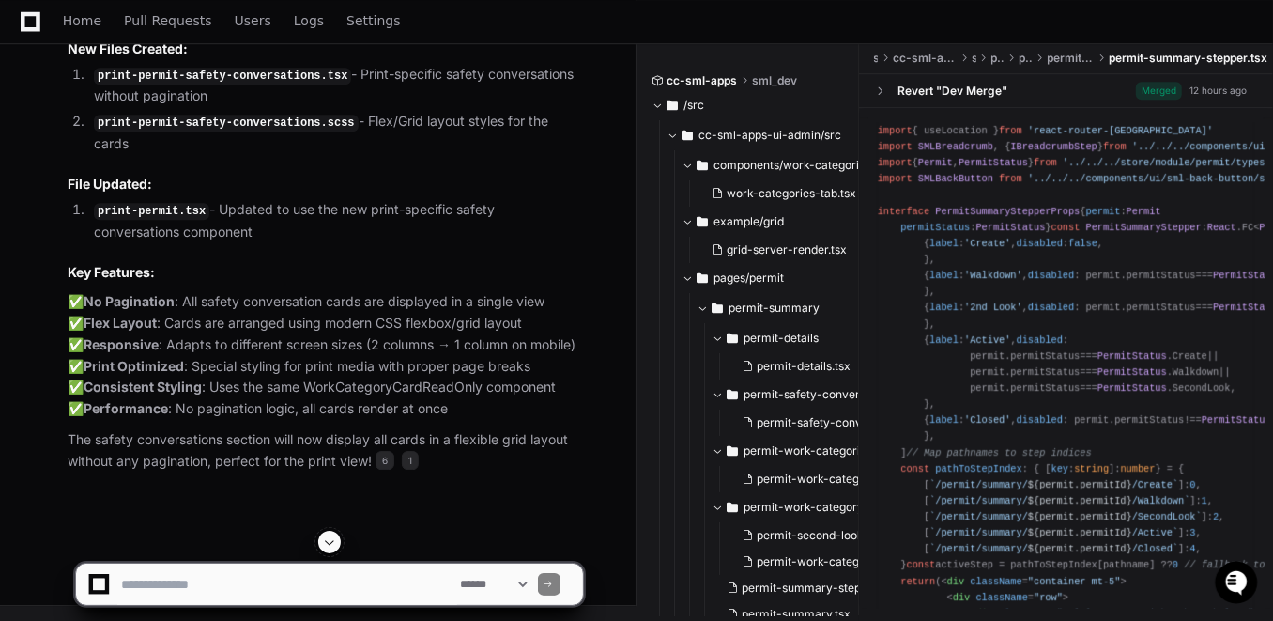
click at [331, 543] on span at bounding box center [329, 541] width 15 height 15
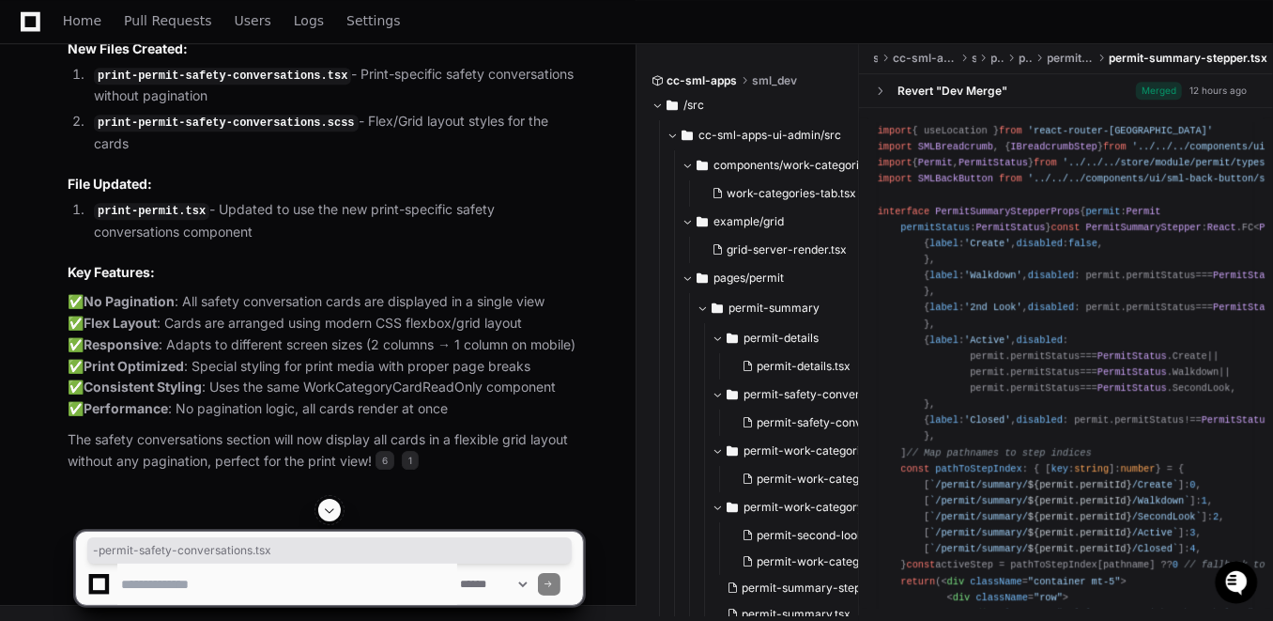
scroll to position [0, 157]
drag, startPoint x: 490, startPoint y: 207, endPoint x: 622, endPoint y: 208, distance: 131.5
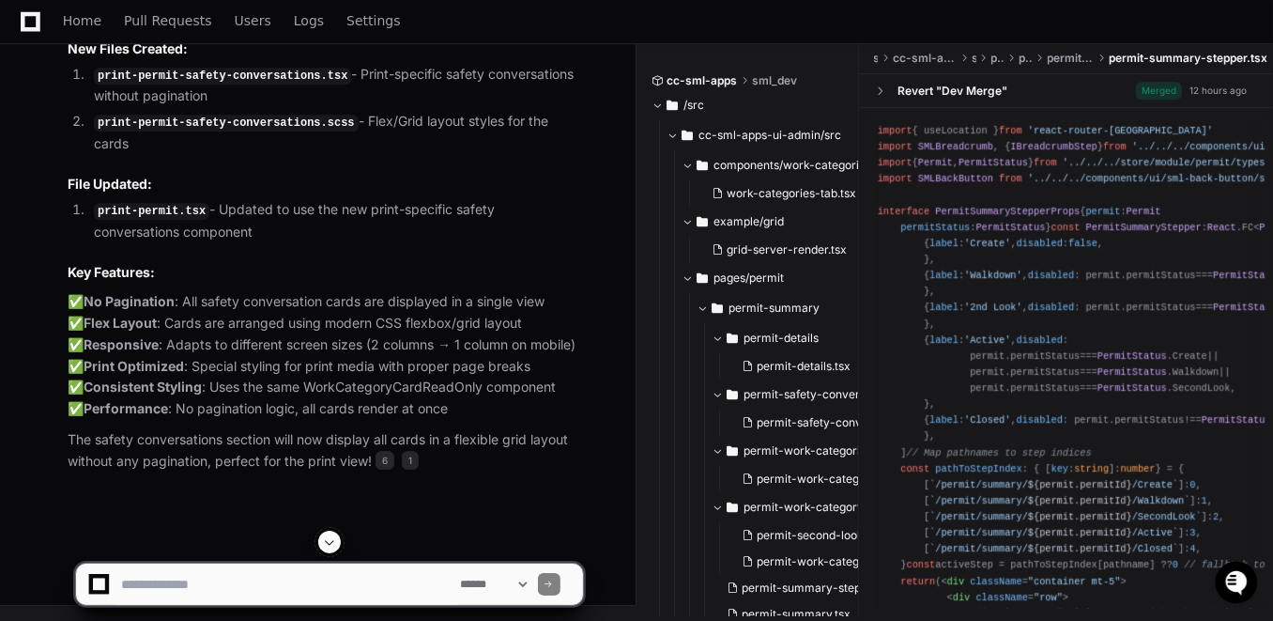
drag, startPoint x: 622, startPoint y: 208, endPoint x: 526, endPoint y: 229, distance: 98.0
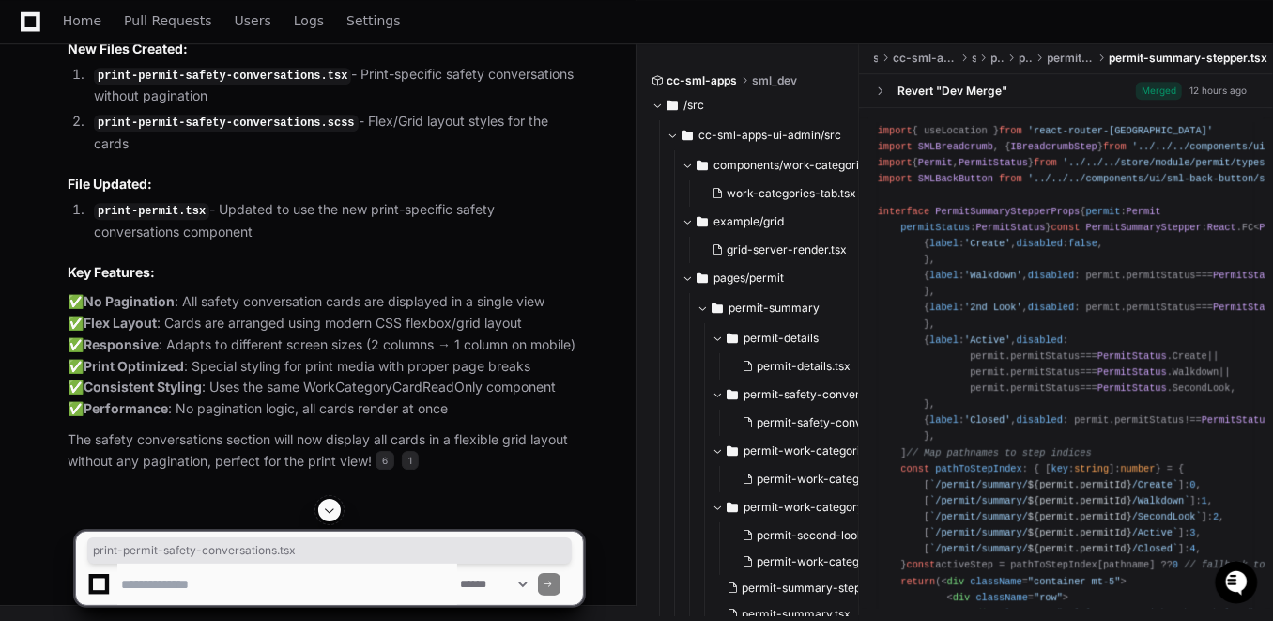
drag, startPoint x: 310, startPoint y: 207, endPoint x: 522, endPoint y: 205, distance: 212.2
copy span "print-permit-safety-conversations.tsx"
drag, startPoint x: 275, startPoint y: 207, endPoint x: 14, endPoint y: 210, distance: 261.1
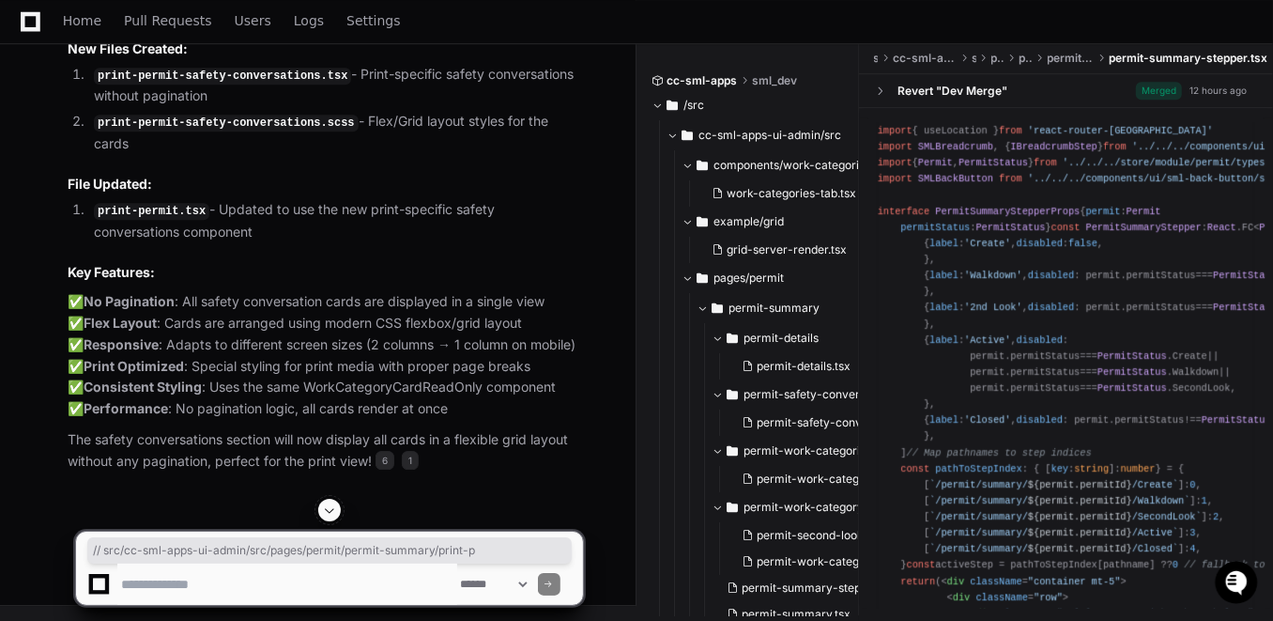
drag, startPoint x: 14, startPoint y: 210, endPoint x: 80, endPoint y: 236, distance: 70.5
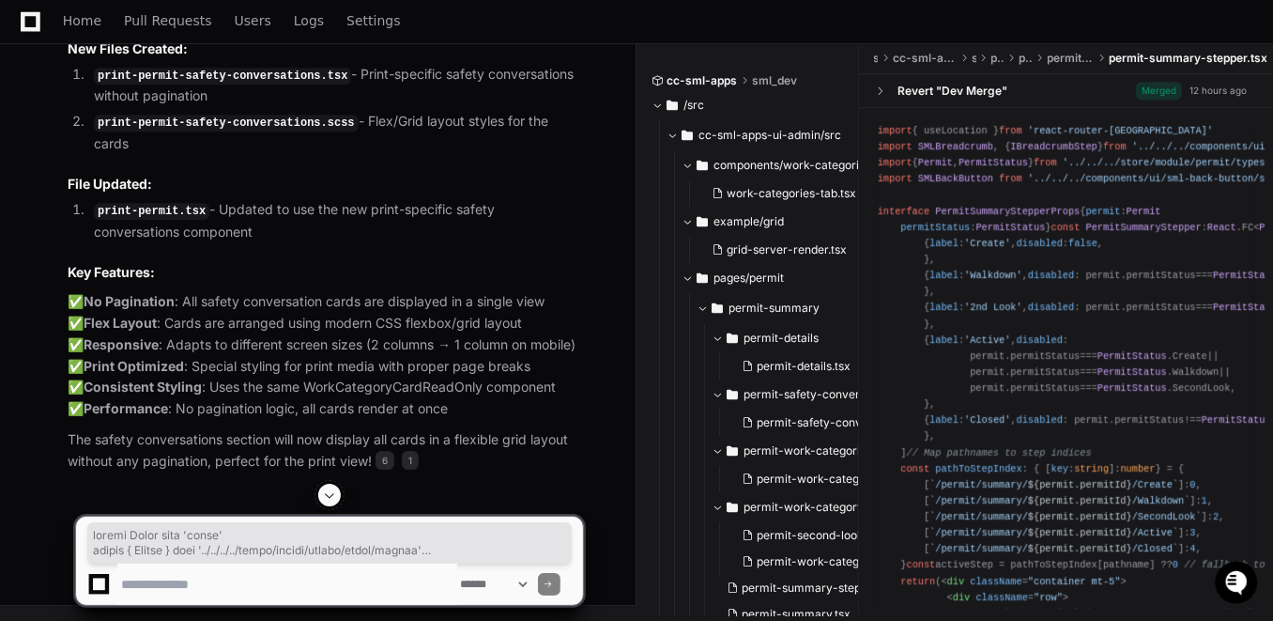
copy div "import React from 'react' import { Permit } from '../../../../store/module/perm…"
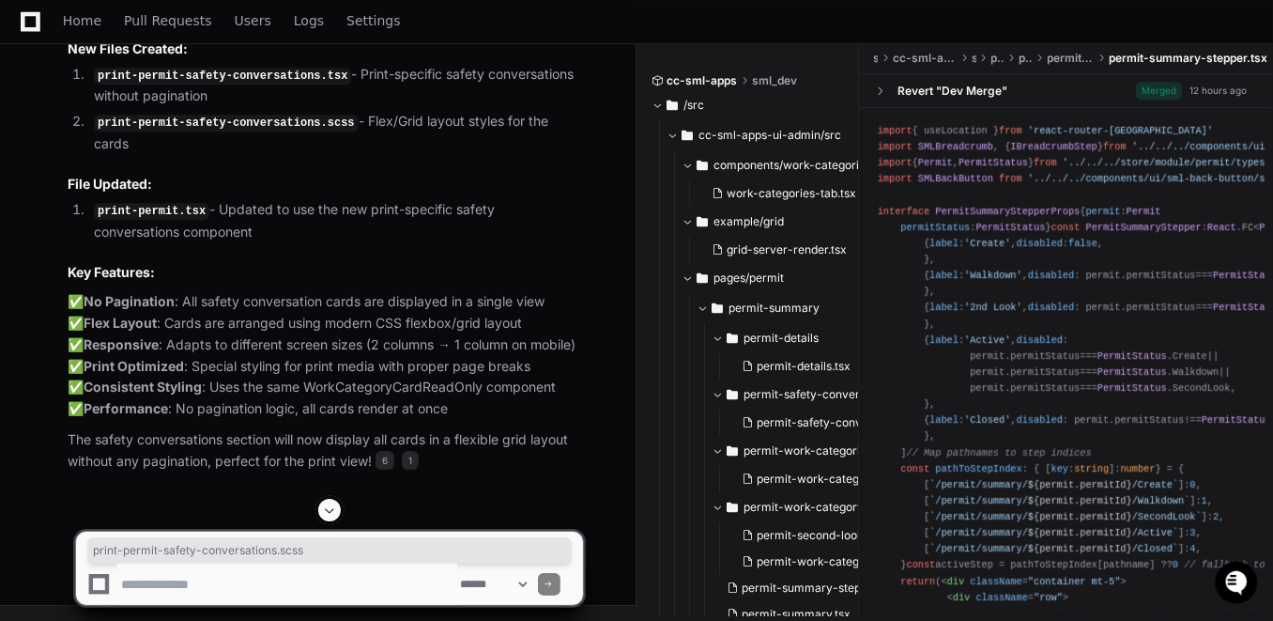
scroll to position [0, 83]
drag, startPoint x: 466, startPoint y: 225, endPoint x: 614, endPoint y: 237, distance: 148.8
copy div "print-permit-safety-conversations.scss"
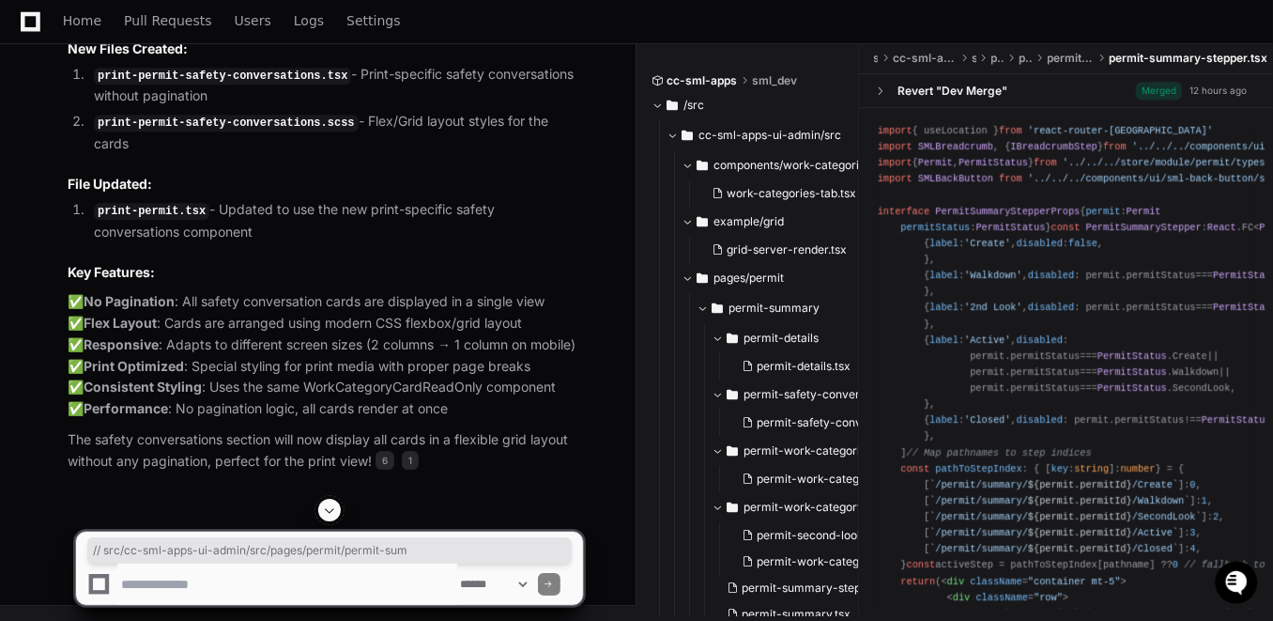
drag, startPoint x: 285, startPoint y: 228, endPoint x: -5, endPoint y: 227, distance: 290.2
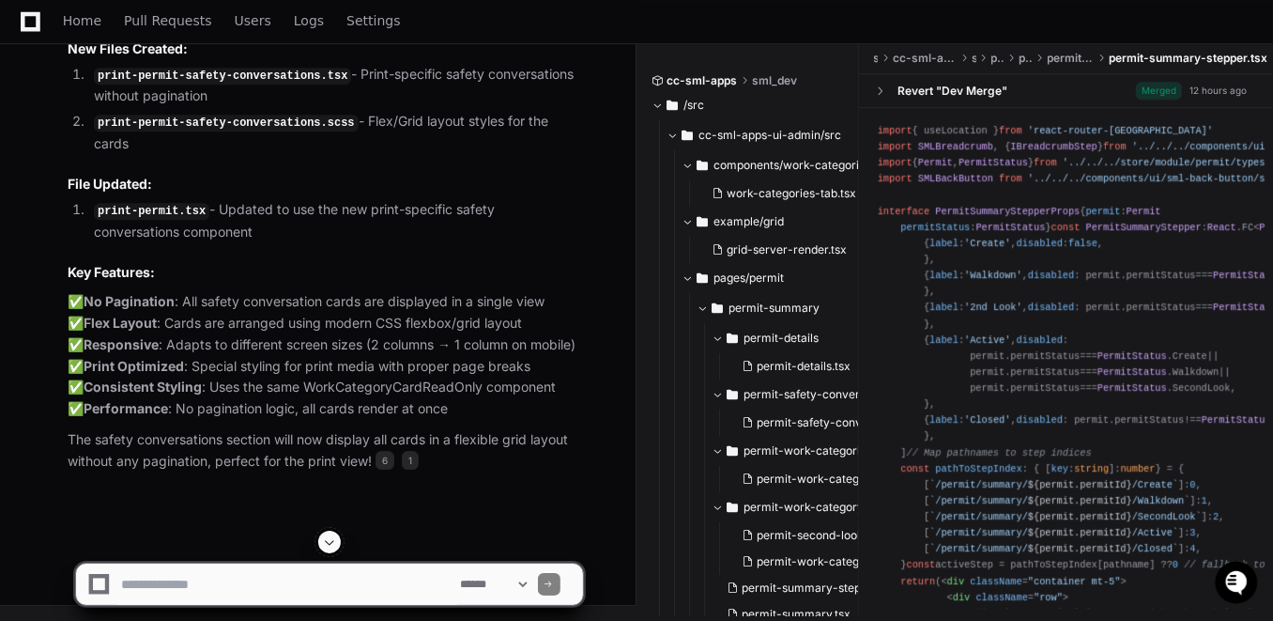
scroll to position [37895, 0]
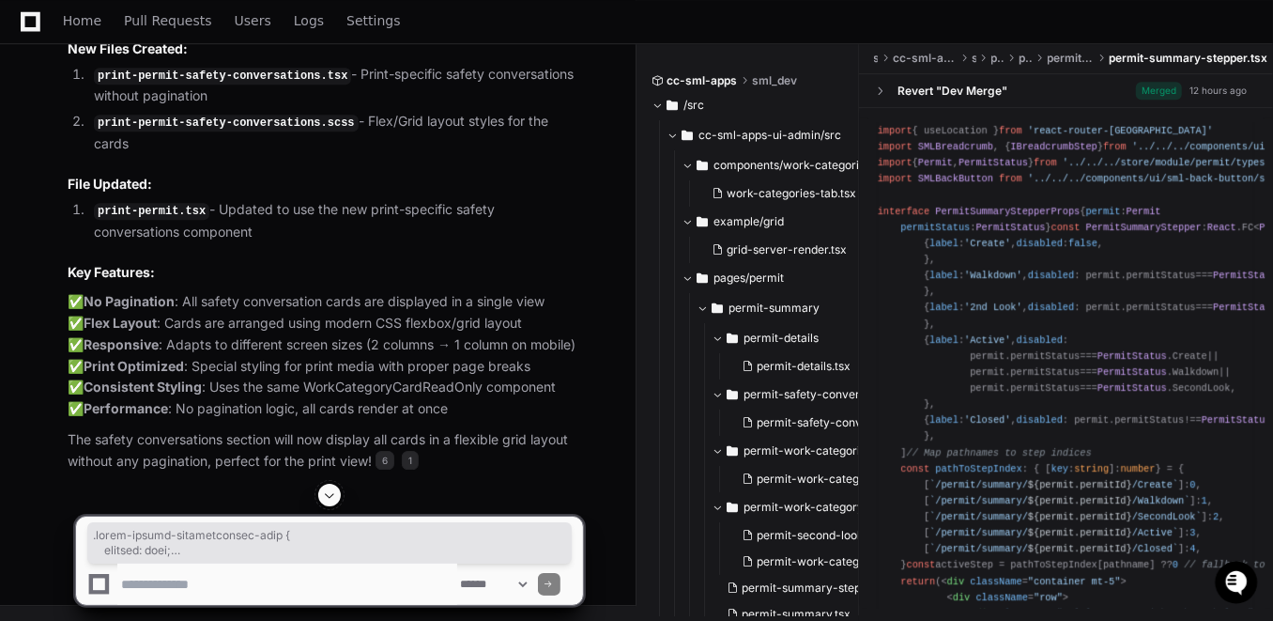
copy div ".print-safety-conversations-grid { display : flex; flex-wrap : wrap; gap : 1rem…"
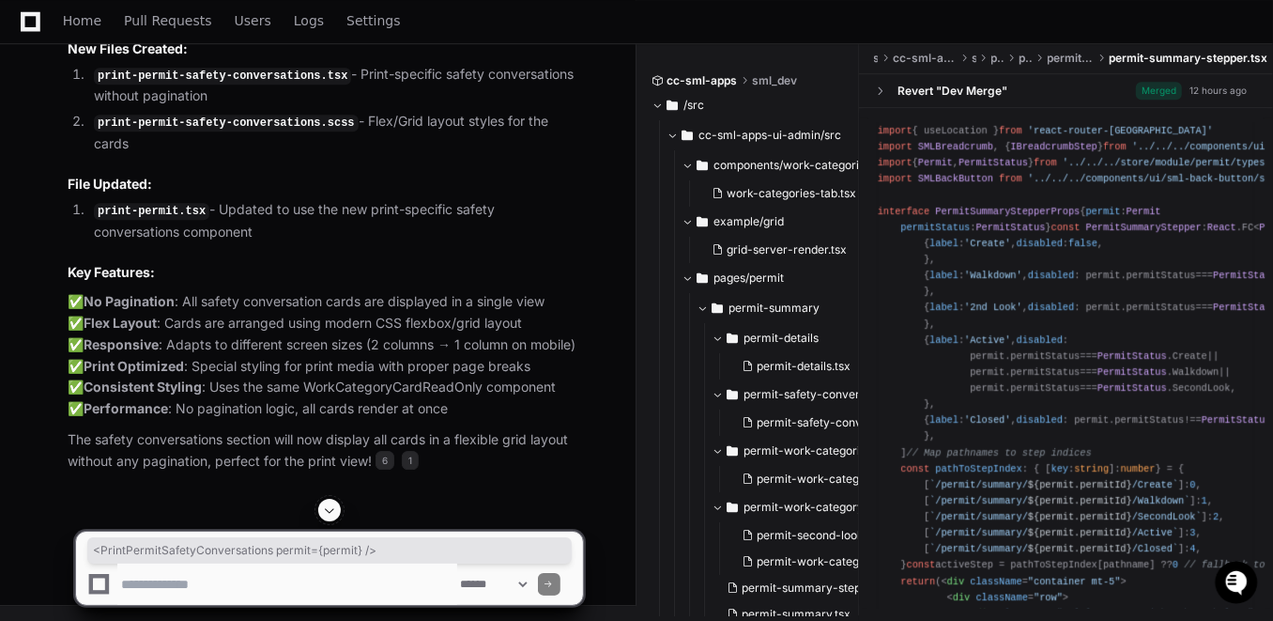
drag, startPoint x: 158, startPoint y: 416, endPoint x: 435, endPoint y: 417, distance: 277.0
copy span "< PrintPermitSafetyConversations permit = {permit} />"
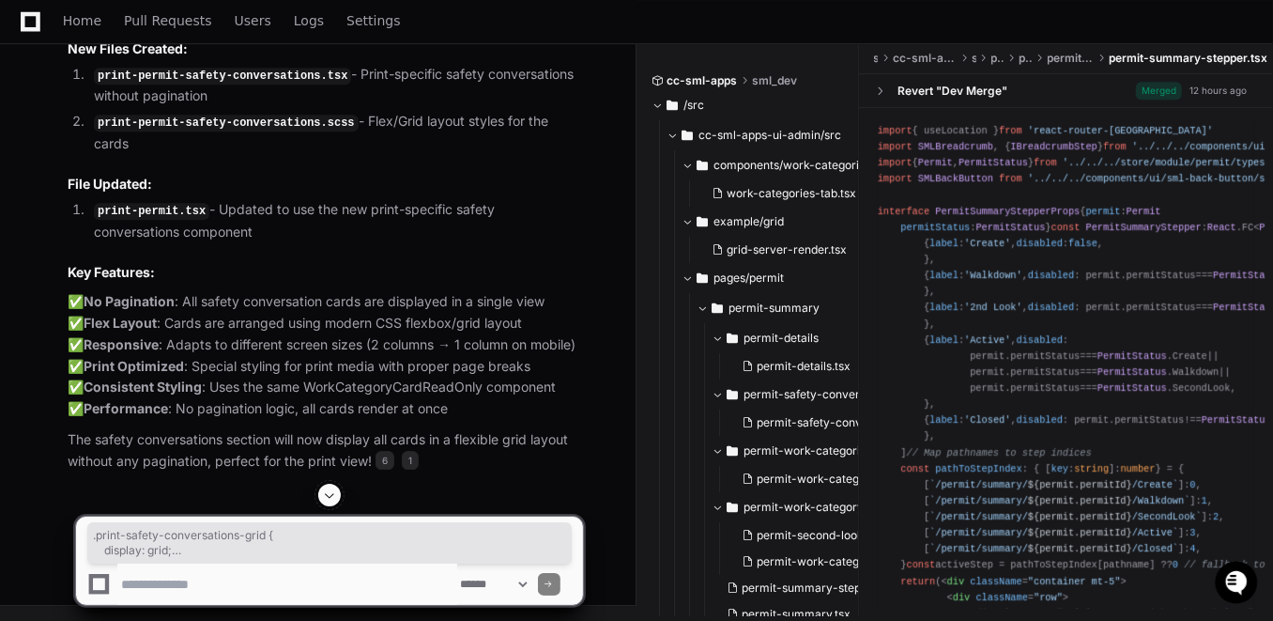
copy div ".print-safety-conversations-grid { display : grid; grid-template-columns : repe…"
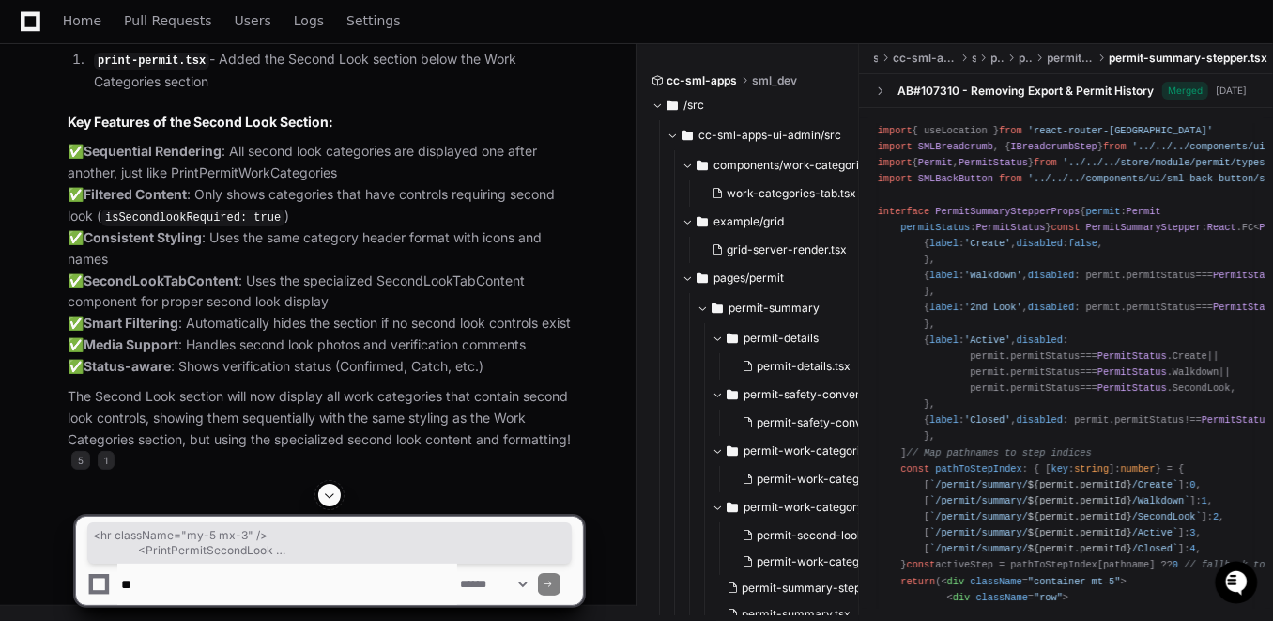
scroll to position [29345, 0]
